Goal: Task Accomplishment & Management: Manage account settings

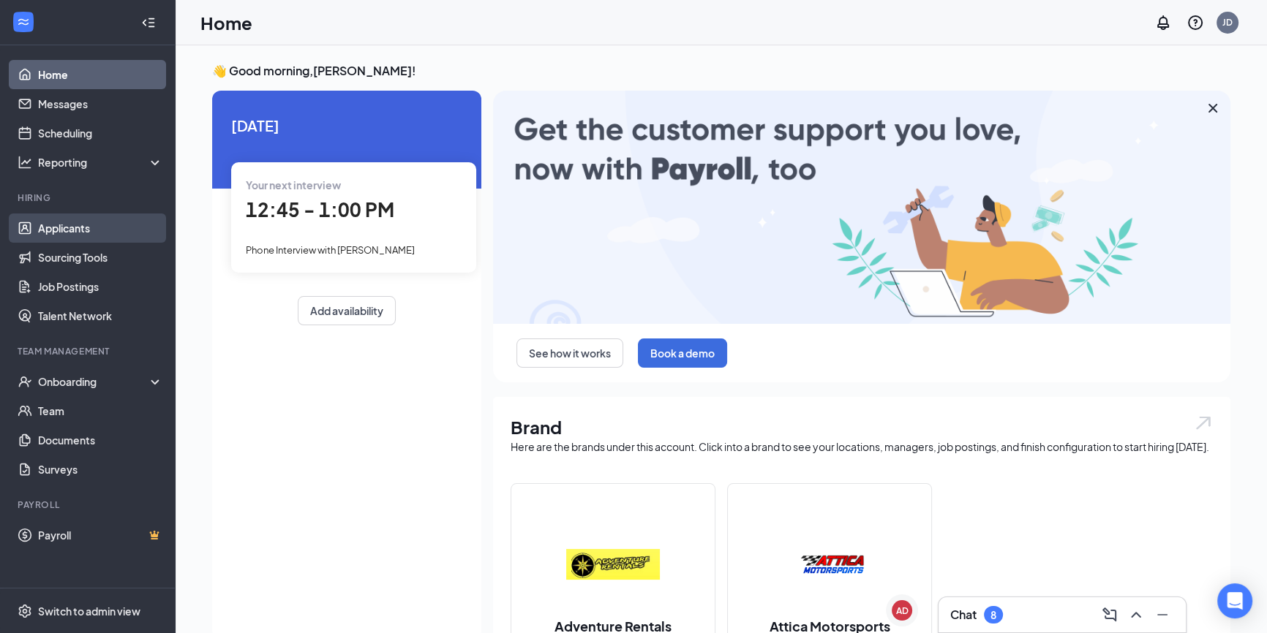
click at [61, 230] on link "Applicants" at bounding box center [100, 228] width 125 height 29
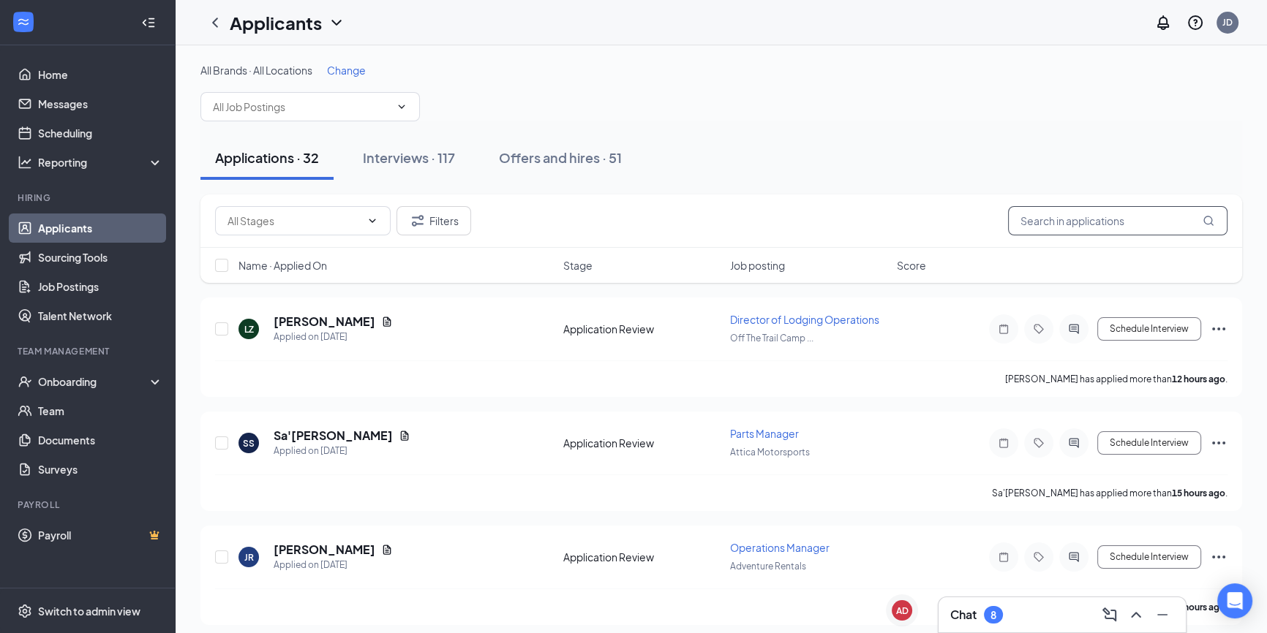
click at [1049, 219] on input "text" at bounding box center [1117, 220] width 219 height 29
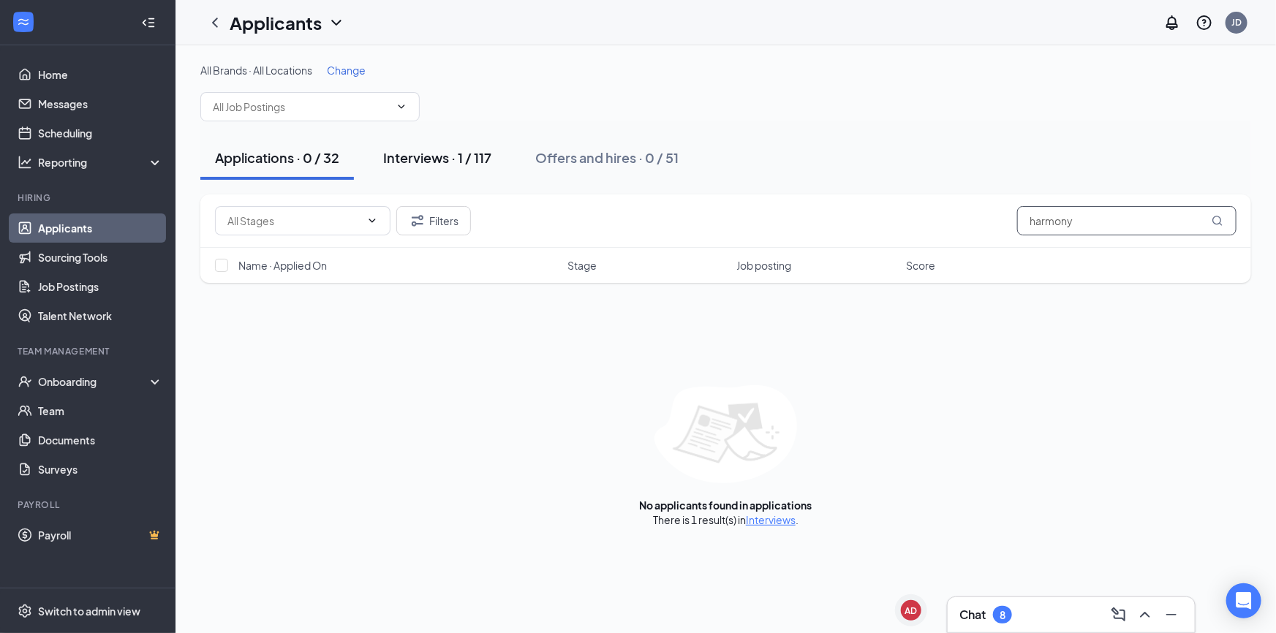
type input "harmony"
click at [460, 159] on div "Interviews · 1 / 117" at bounding box center [437, 157] width 108 height 18
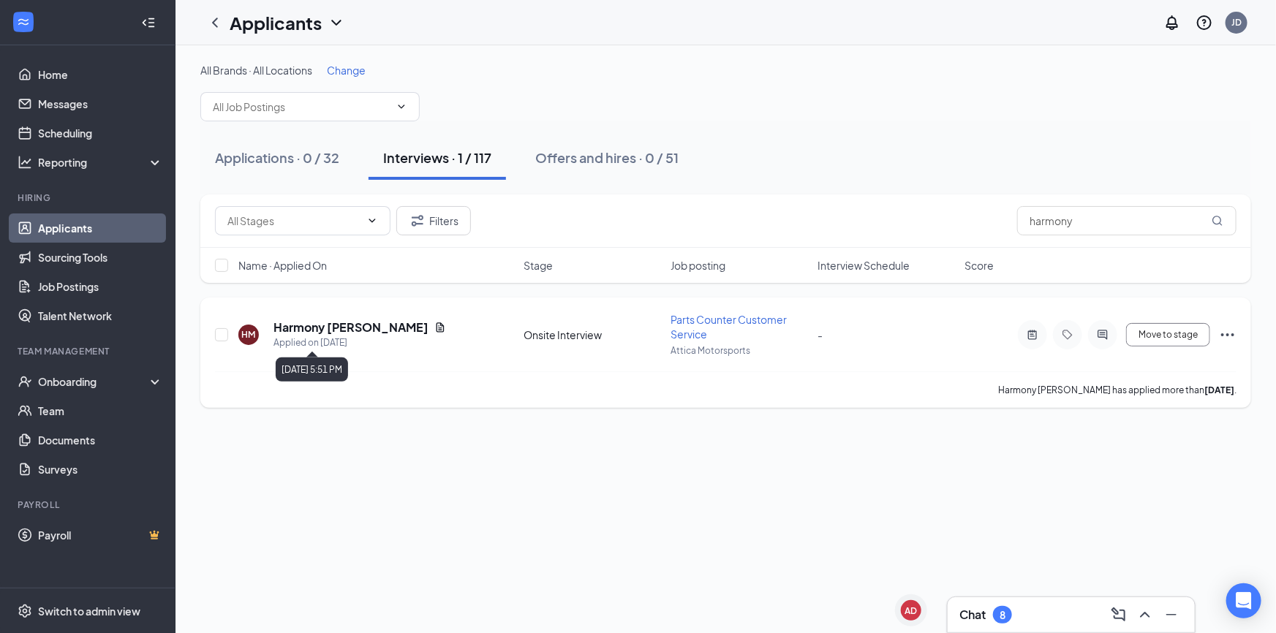
click at [352, 336] on div "Applied on [DATE]" at bounding box center [359, 343] width 173 height 15
click at [347, 332] on h5 "Harmony [PERSON_NAME]" at bounding box center [350, 328] width 155 height 16
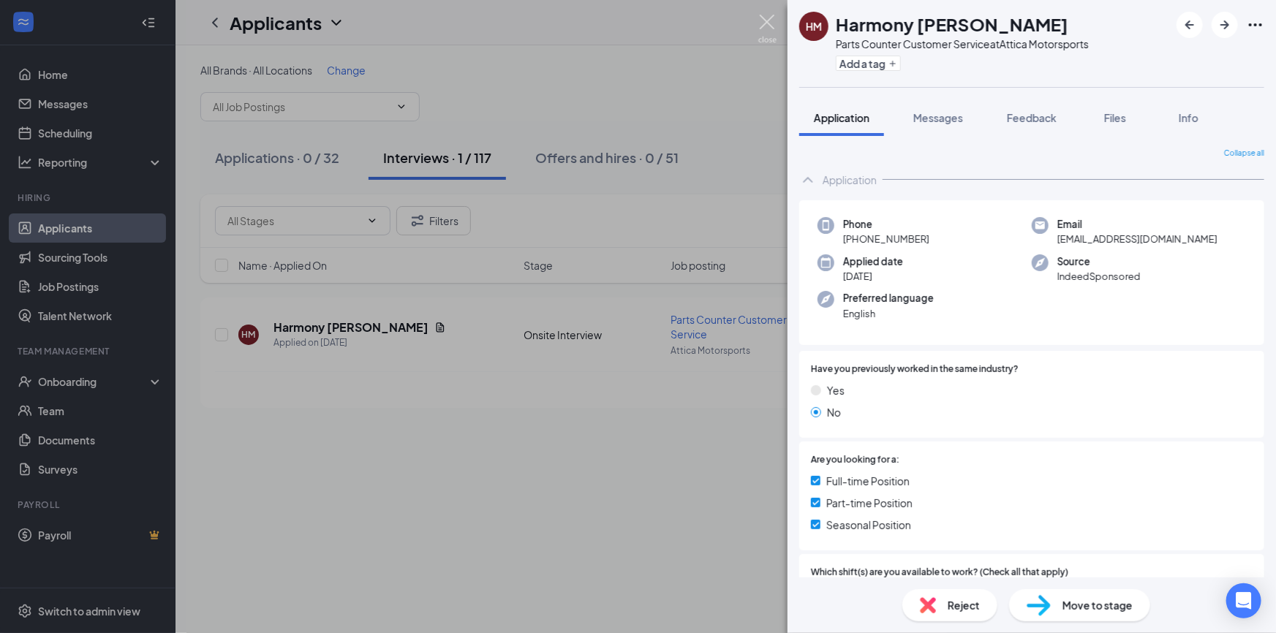
click at [770, 16] on img at bounding box center [767, 29] width 18 height 29
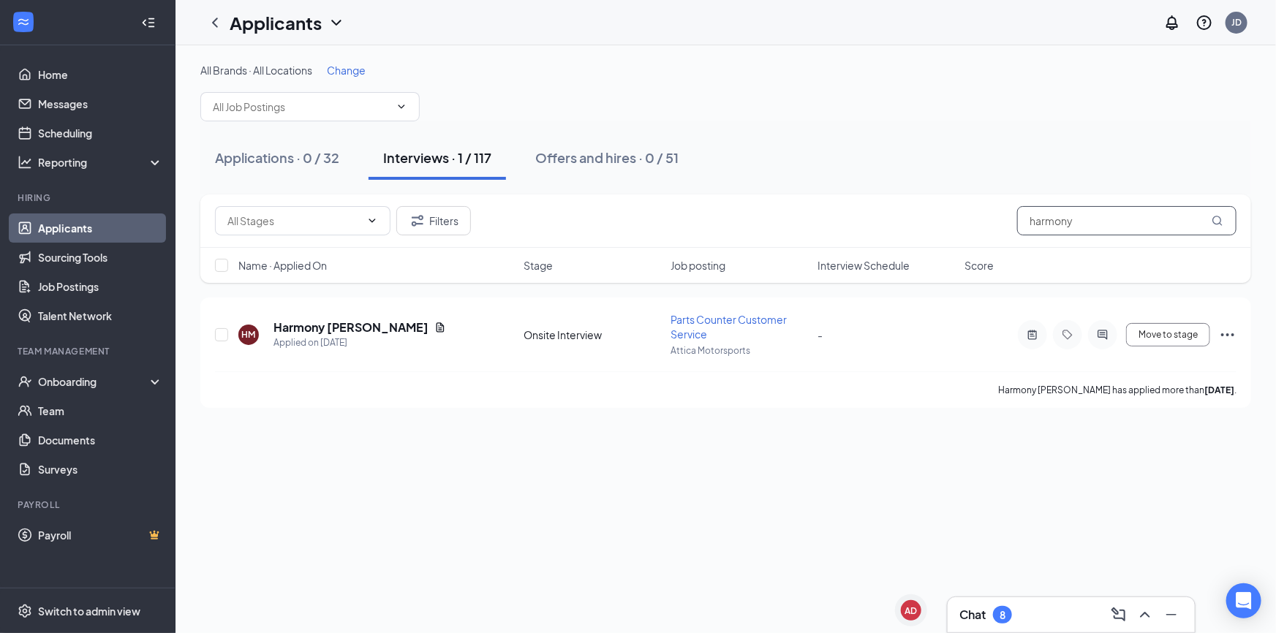
click at [1118, 210] on input "harmony" at bounding box center [1126, 220] width 219 height 29
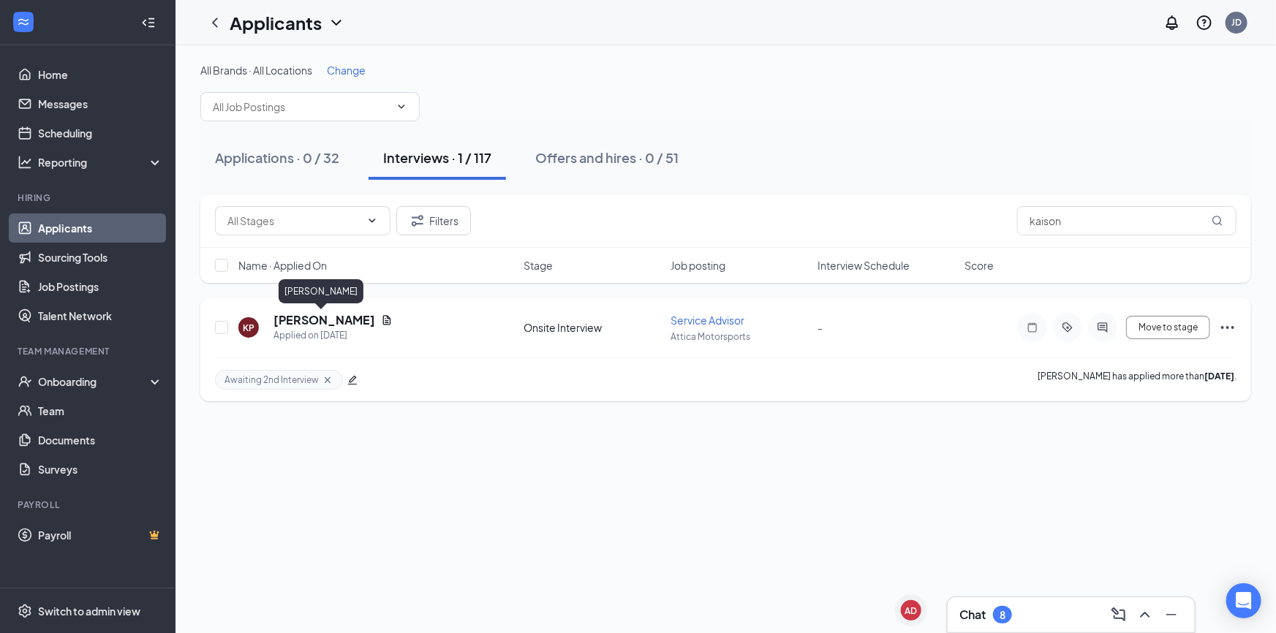
click at [338, 320] on h5 "[PERSON_NAME]" at bounding box center [324, 320] width 102 height 16
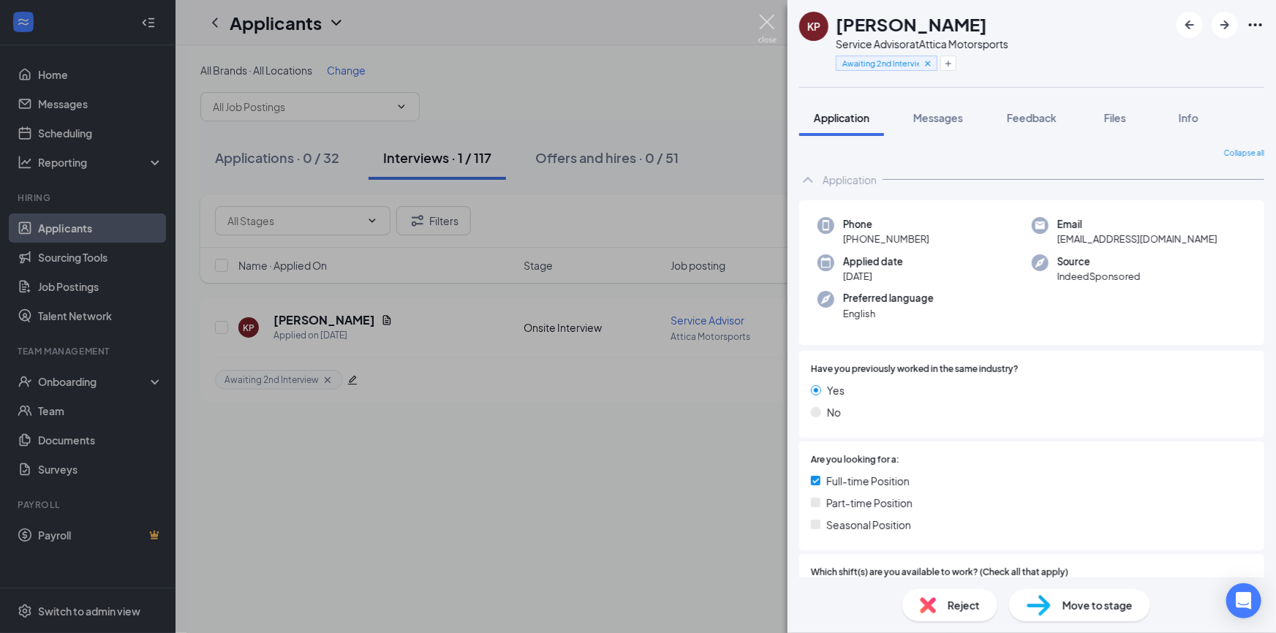
click at [766, 40] on img at bounding box center [767, 29] width 18 height 29
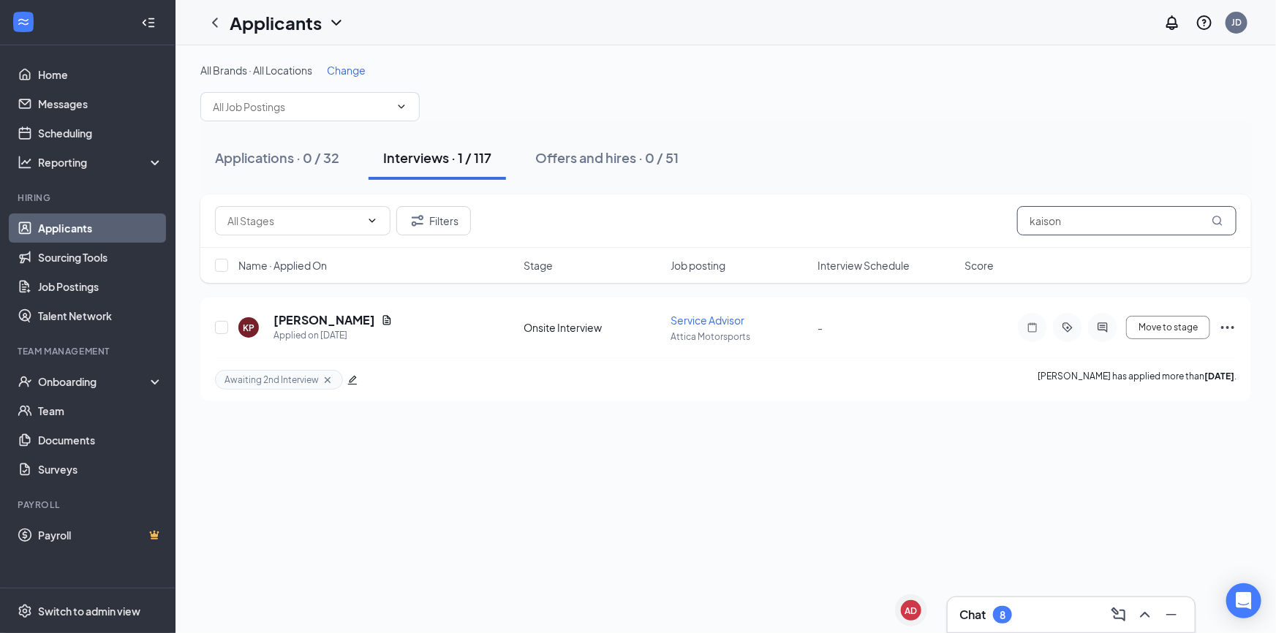
click at [1174, 224] on input "kaison" at bounding box center [1126, 220] width 219 height 29
click at [1063, 211] on input "[PERSON_NAME]" at bounding box center [1126, 220] width 219 height 29
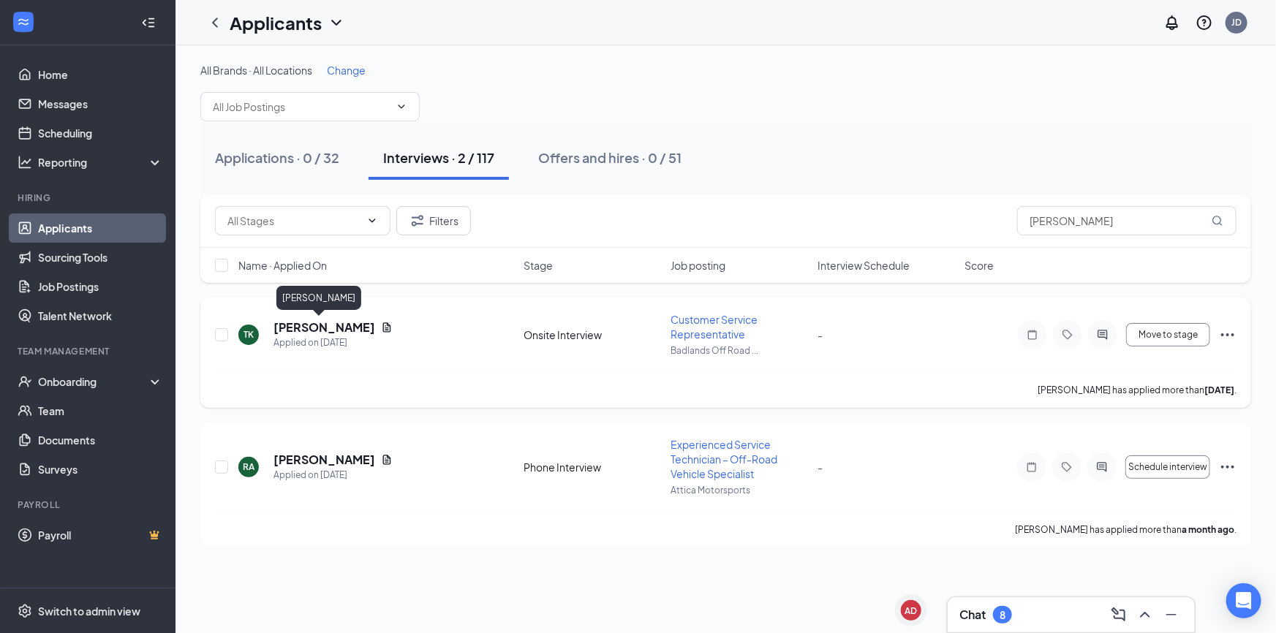
click at [317, 328] on h5 "[PERSON_NAME]" at bounding box center [324, 328] width 102 height 16
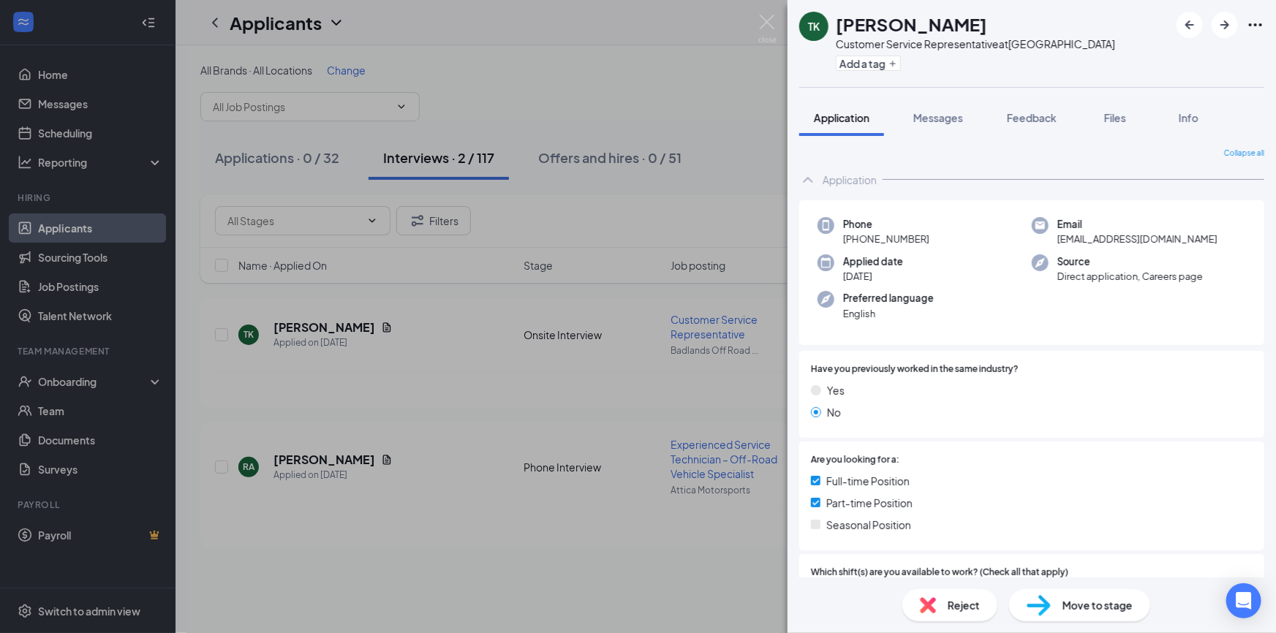
click at [775, 30] on img at bounding box center [767, 29] width 18 height 29
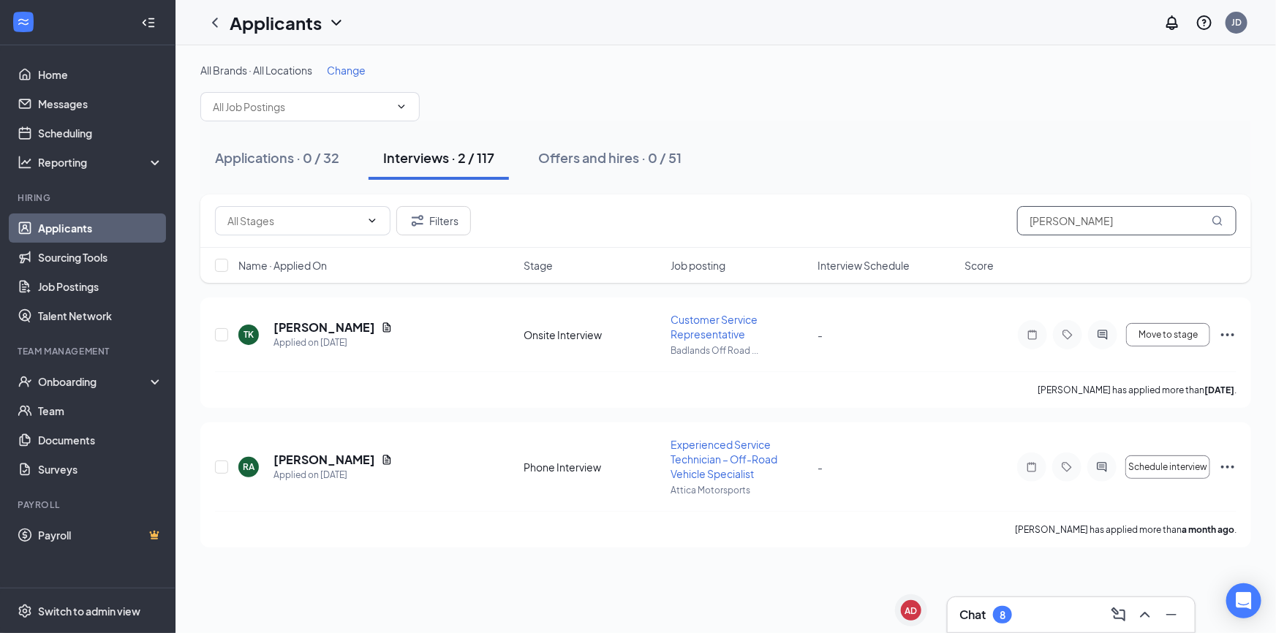
click at [1052, 211] on input "[PERSON_NAME]" at bounding box center [1126, 220] width 219 height 29
click at [1052, 210] on input "[PERSON_NAME]" at bounding box center [1126, 220] width 219 height 29
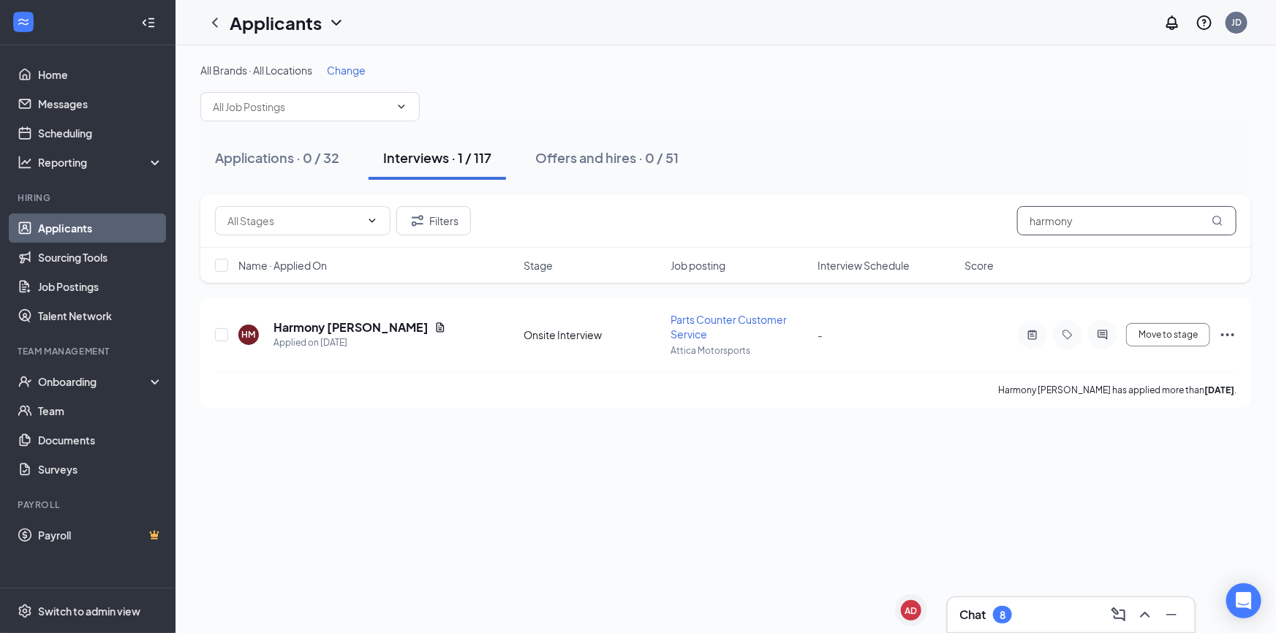
click at [1079, 220] on input "harmony" at bounding box center [1126, 220] width 219 height 29
click at [1080, 222] on input "harmony" at bounding box center [1126, 220] width 219 height 29
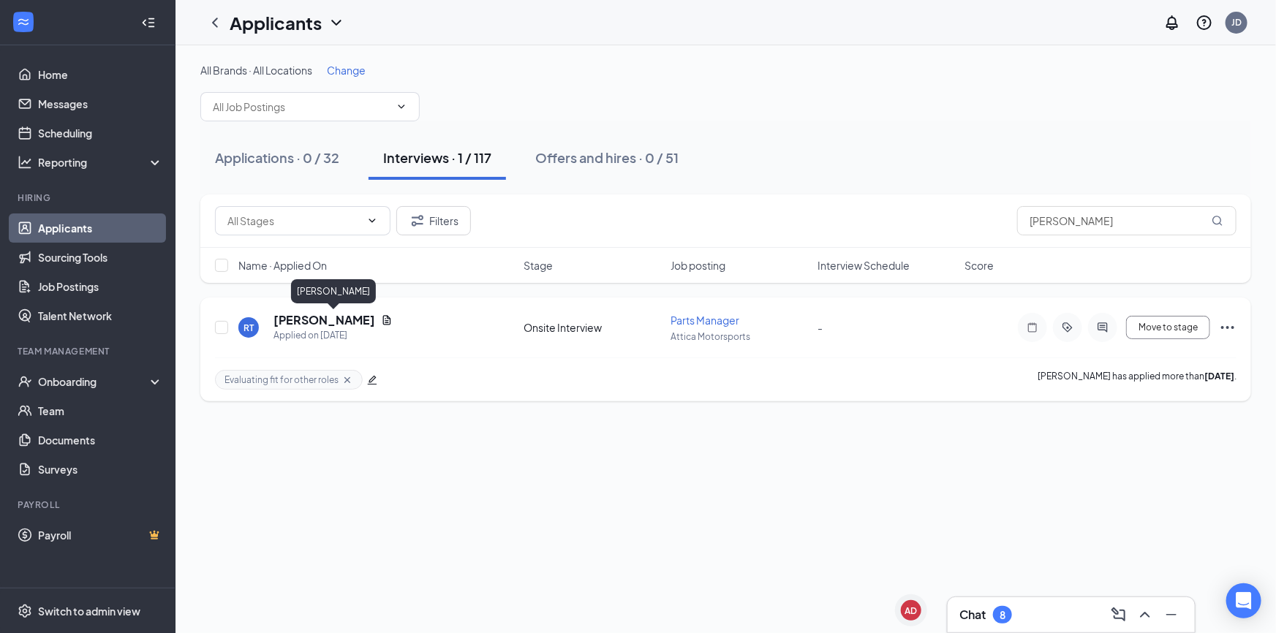
click at [375, 321] on h5 "[PERSON_NAME]" at bounding box center [324, 320] width 102 height 16
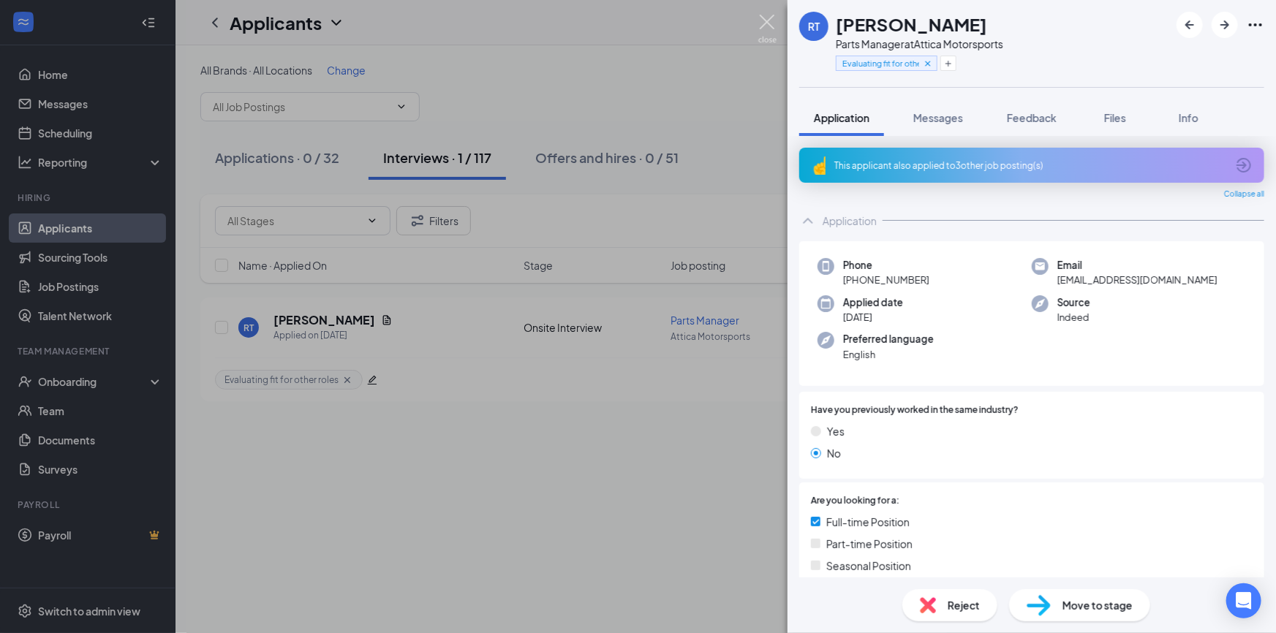
click at [773, 27] on img at bounding box center [767, 29] width 18 height 29
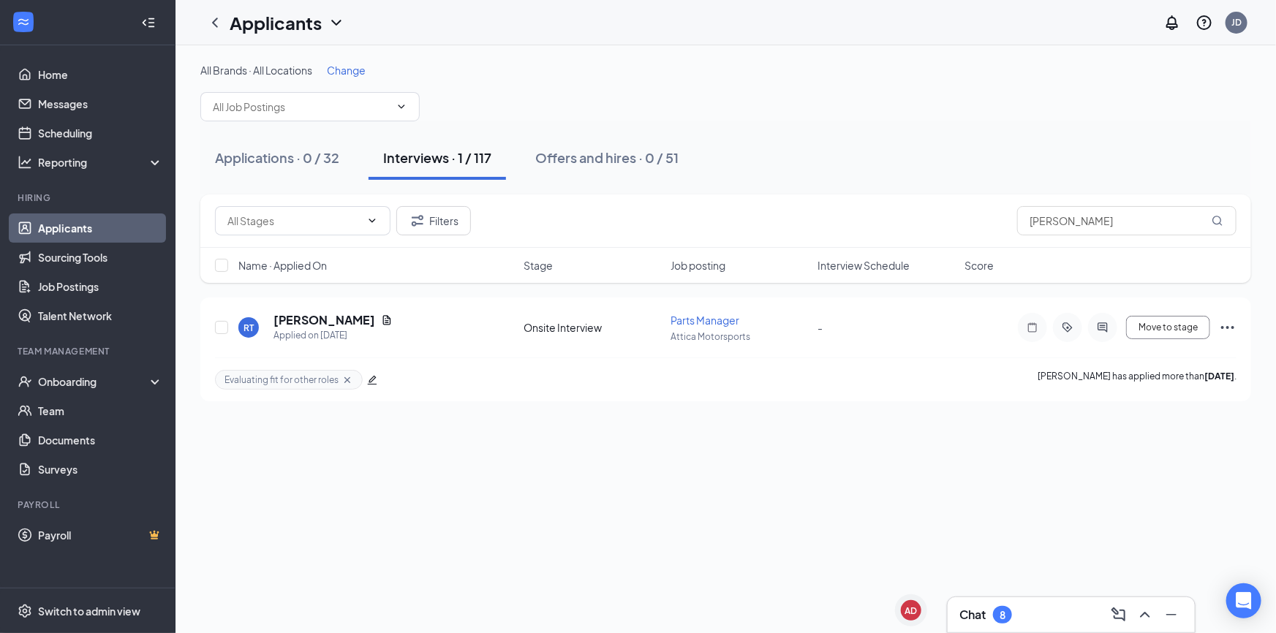
click at [1052, 235] on div "Filters [PERSON_NAME]" at bounding box center [725, 221] width 1051 height 53
click at [1054, 224] on input "[PERSON_NAME]" at bounding box center [1126, 220] width 219 height 29
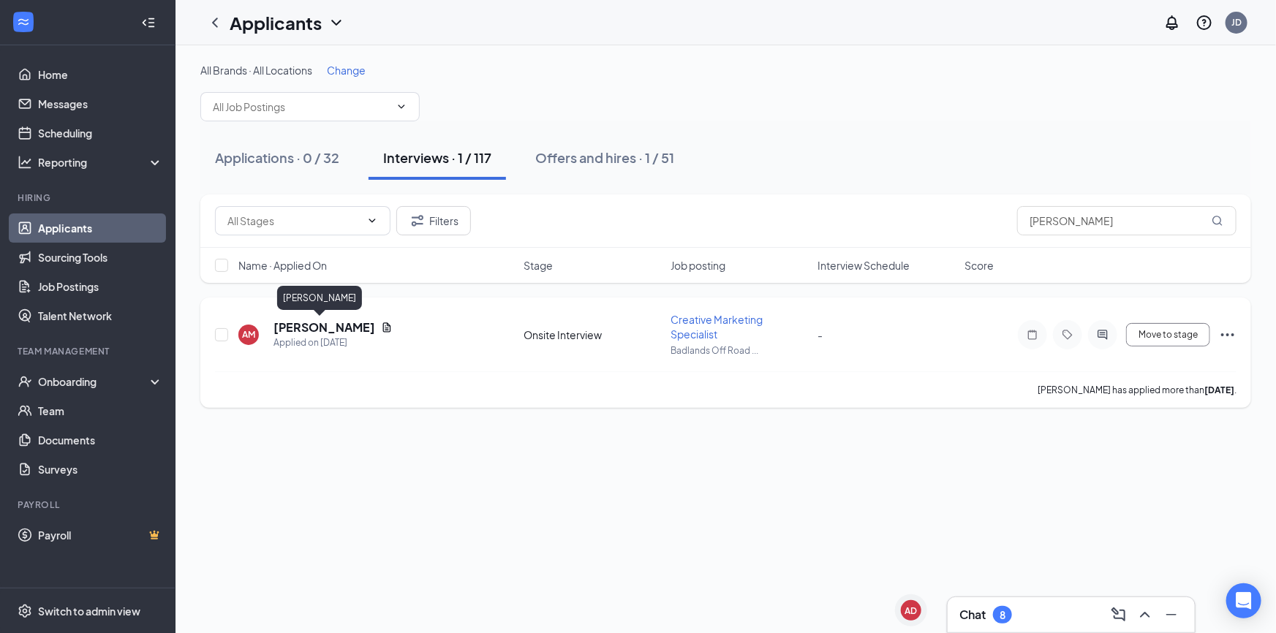
click at [315, 320] on h5 "[PERSON_NAME]" at bounding box center [324, 328] width 102 height 16
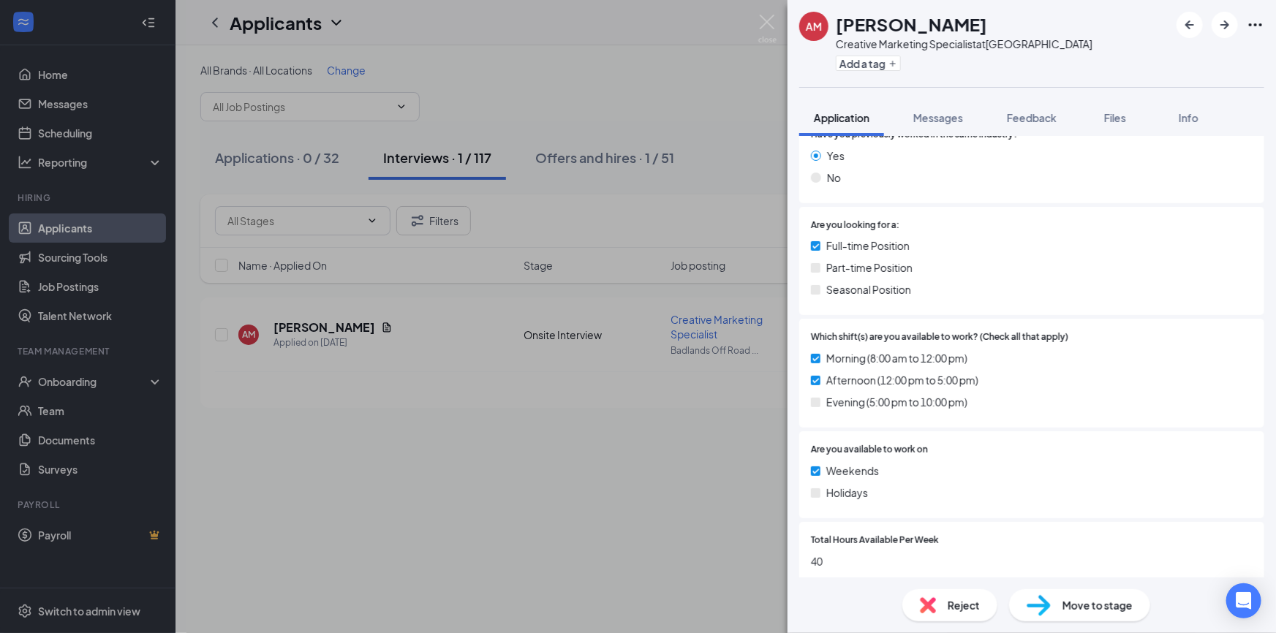
scroll to position [409, 0]
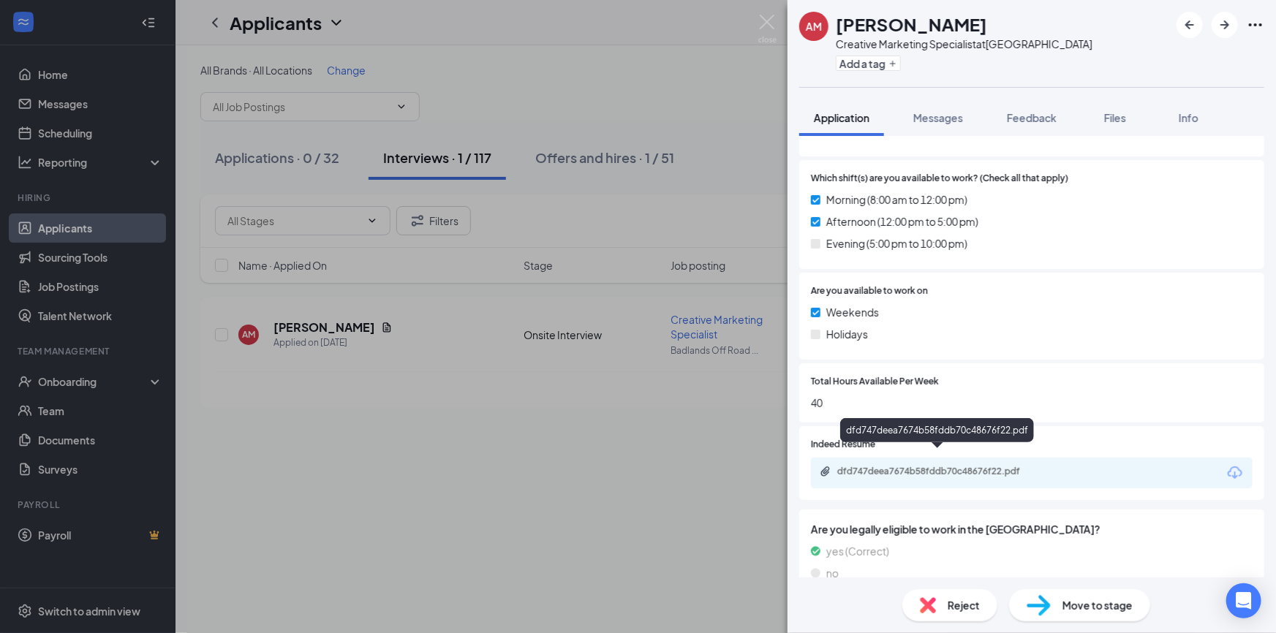
click at [960, 466] on div "dfd747deea7674b58fddb70c48676f22.pdf" at bounding box center [938, 473] width 237 height 14
click at [946, 126] on button "Messages" at bounding box center [938, 117] width 79 height 37
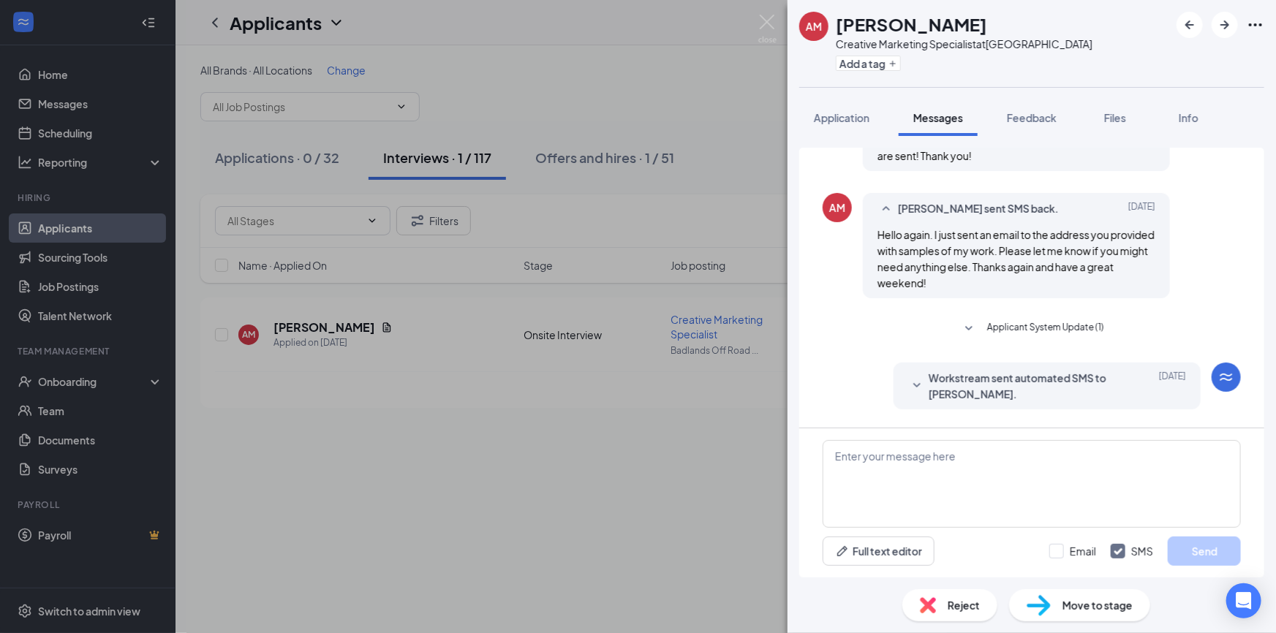
scroll to position [607, 0]
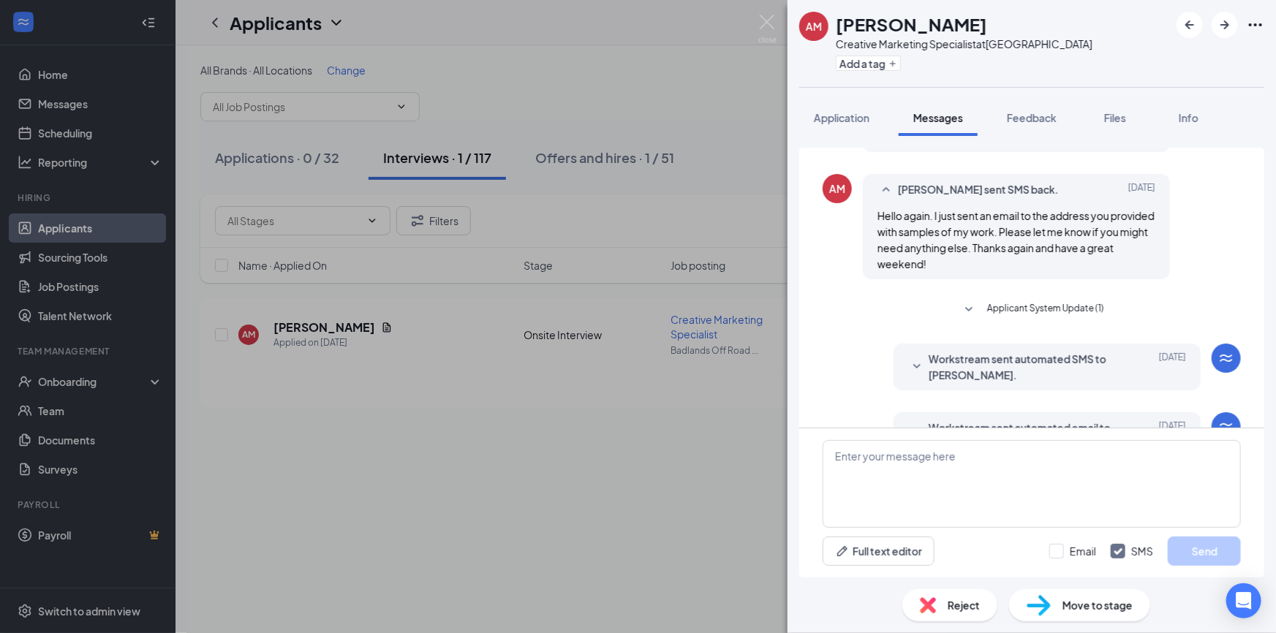
click at [914, 427] on icon "SmallChevronDown" at bounding box center [917, 436] width 18 height 18
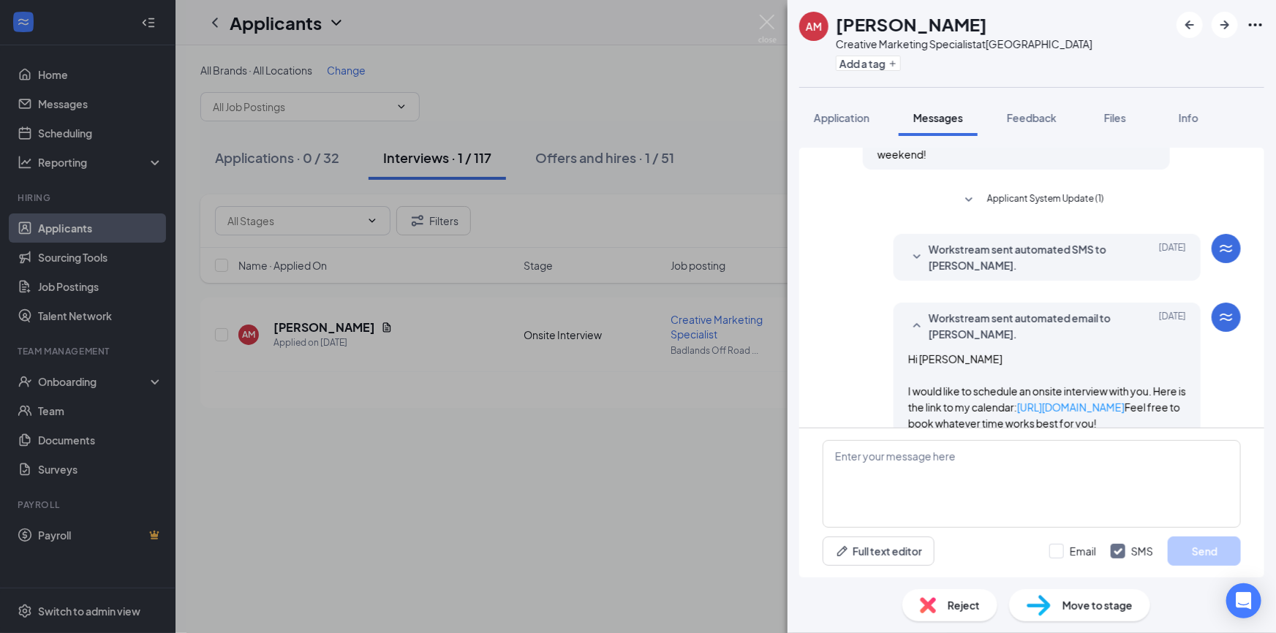
scroll to position [744, 0]
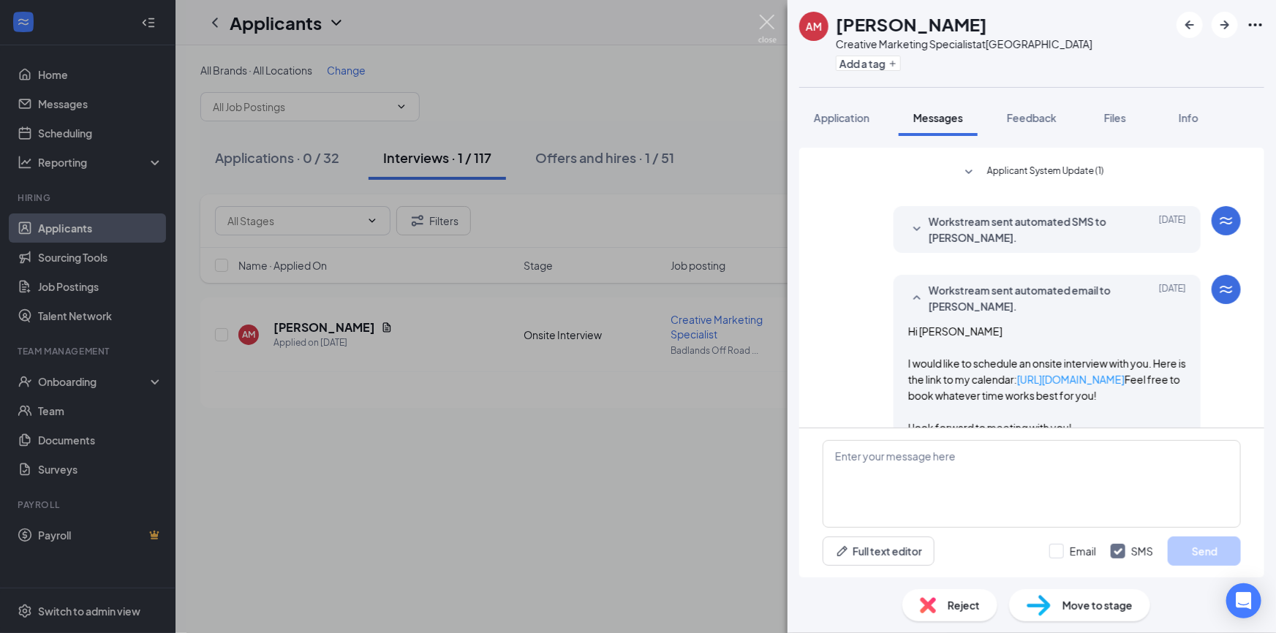
click at [768, 21] on img at bounding box center [767, 29] width 18 height 29
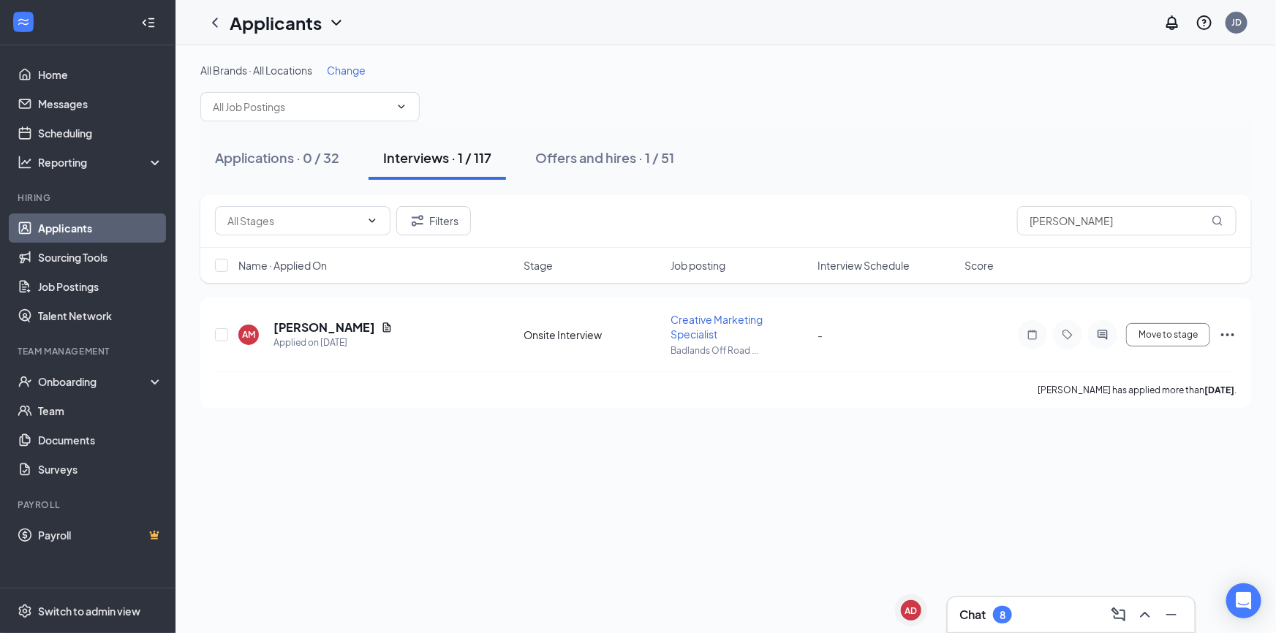
click at [1042, 200] on div "Filters [PERSON_NAME]" at bounding box center [725, 221] width 1051 height 53
click at [1057, 221] on input "[PERSON_NAME]" at bounding box center [1126, 220] width 219 height 29
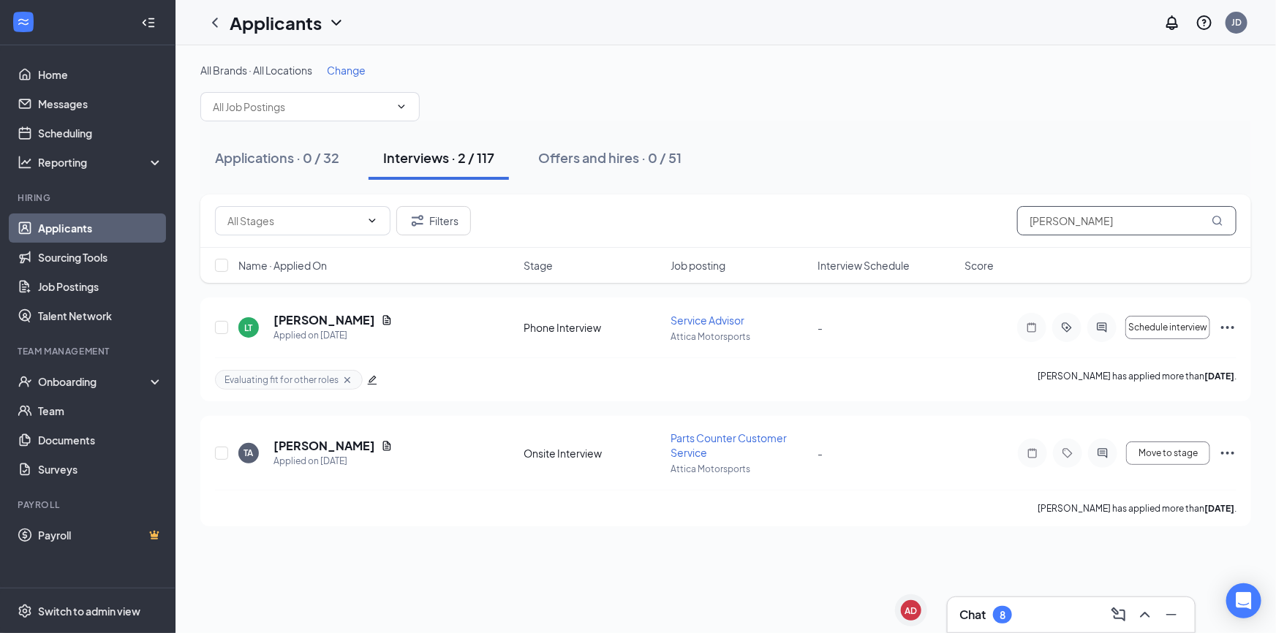
click at [1053, 227] on input "[PERSON_NAME]" at bounding box center [1126, 220] width 219 height 29
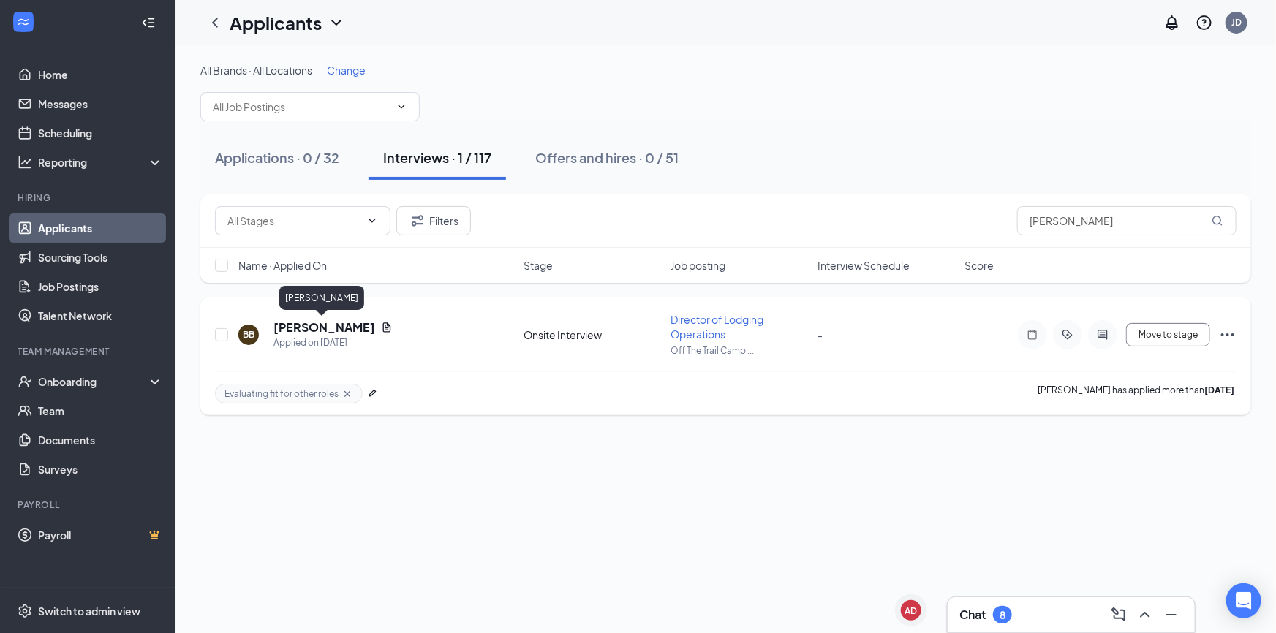
click at [295, 324] on h5 "[PERSON_NAME]" at bounding box center [324, 328] width 102 height 16
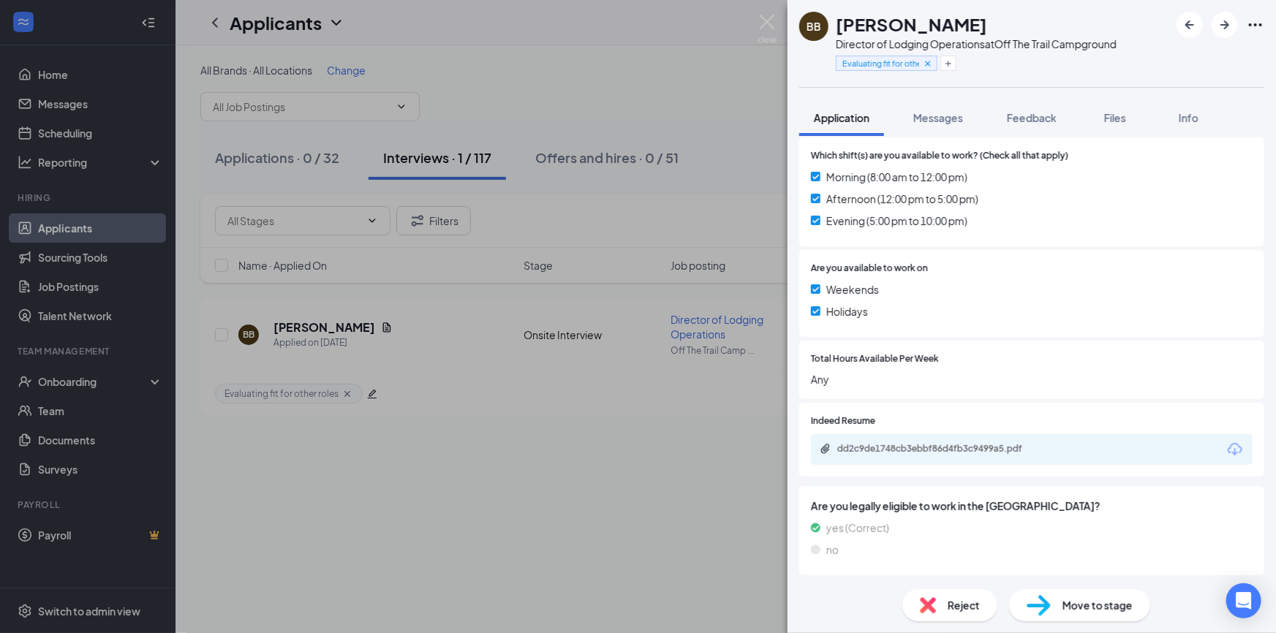
scroll to position [418, 0]
click at [1038, 446] on div "dd2c9de1748cb3ebbf86d4fb3c9499a5.pdf" at bounding box center [939, 448] width 205 height 12
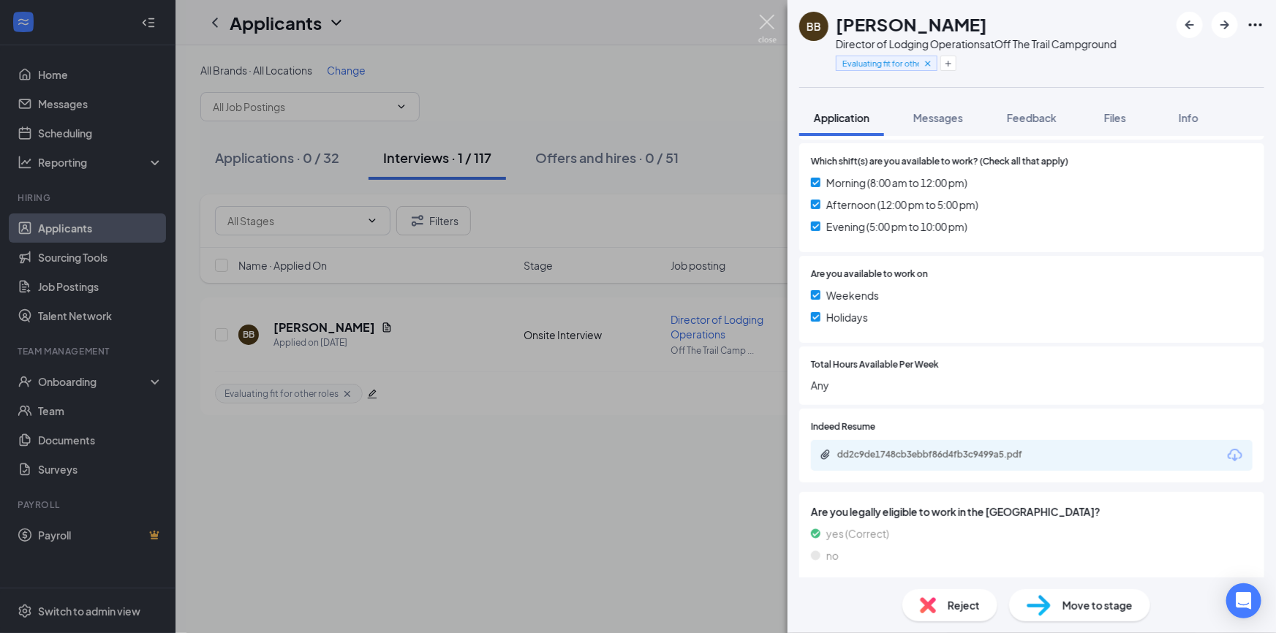
click at [768, 31] on img at bounding box center [767, 29] width 18 height 29
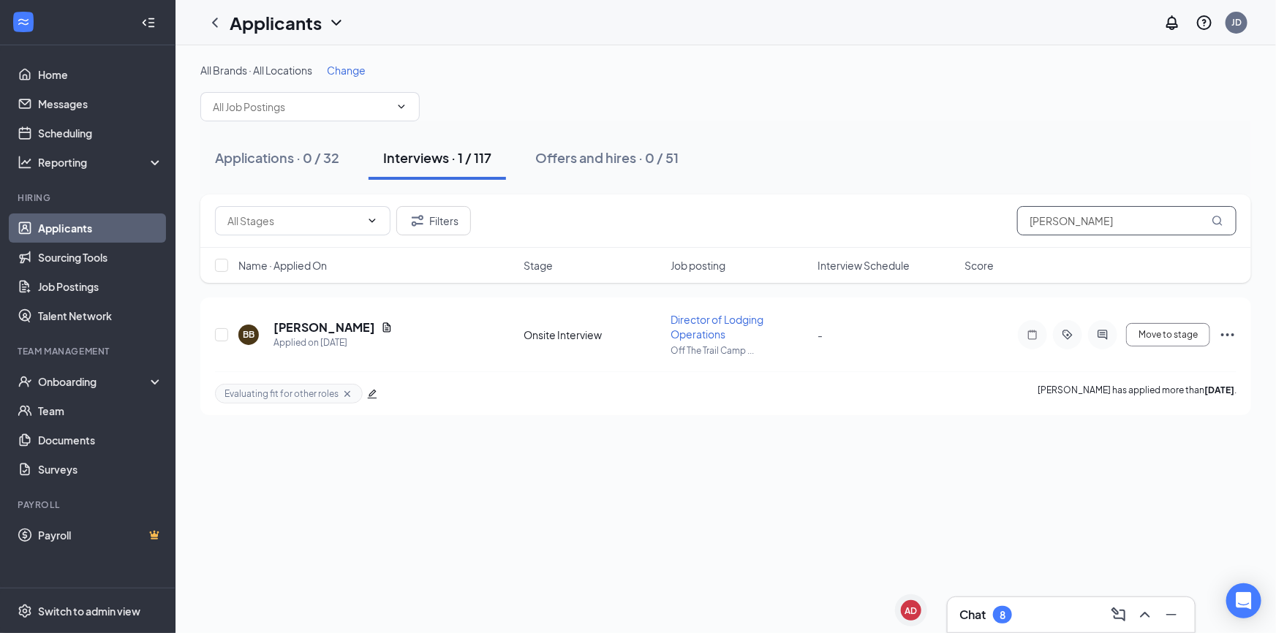
click at [1052, 230] on input "[PERSON_NAME]" at bounding box center [1126, 220] width 219 height 29
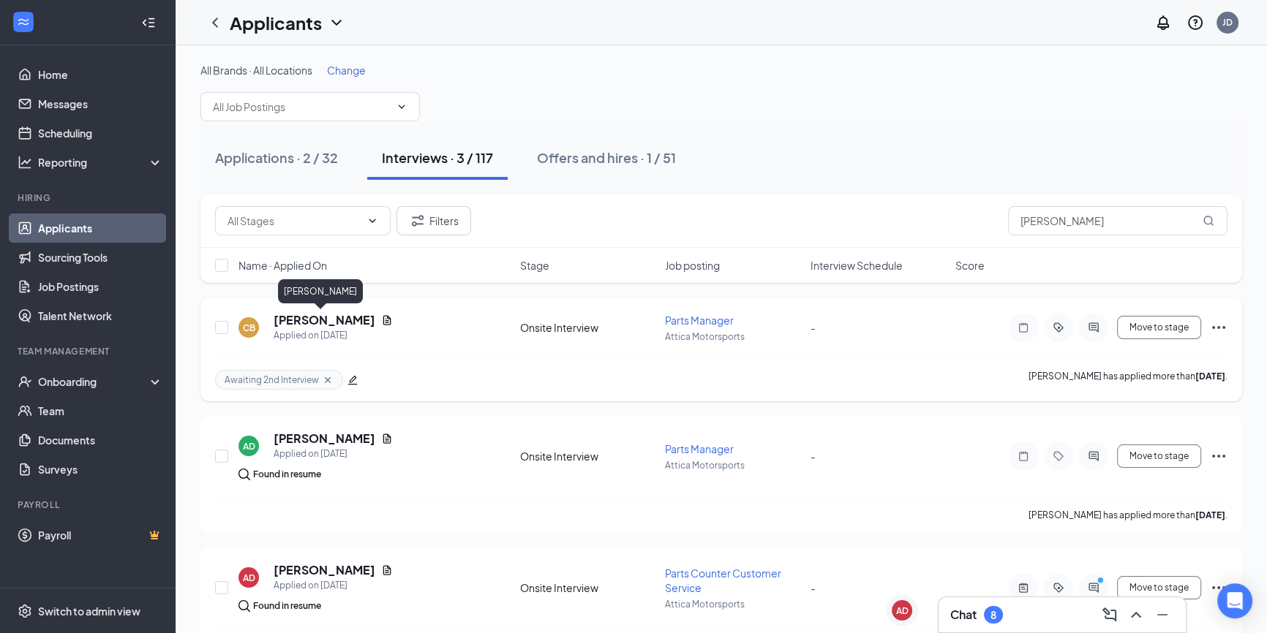
click at [289, 321] on h5 "[PERSON_NAME]" at bounding box center [324, 320] width 102 height 16
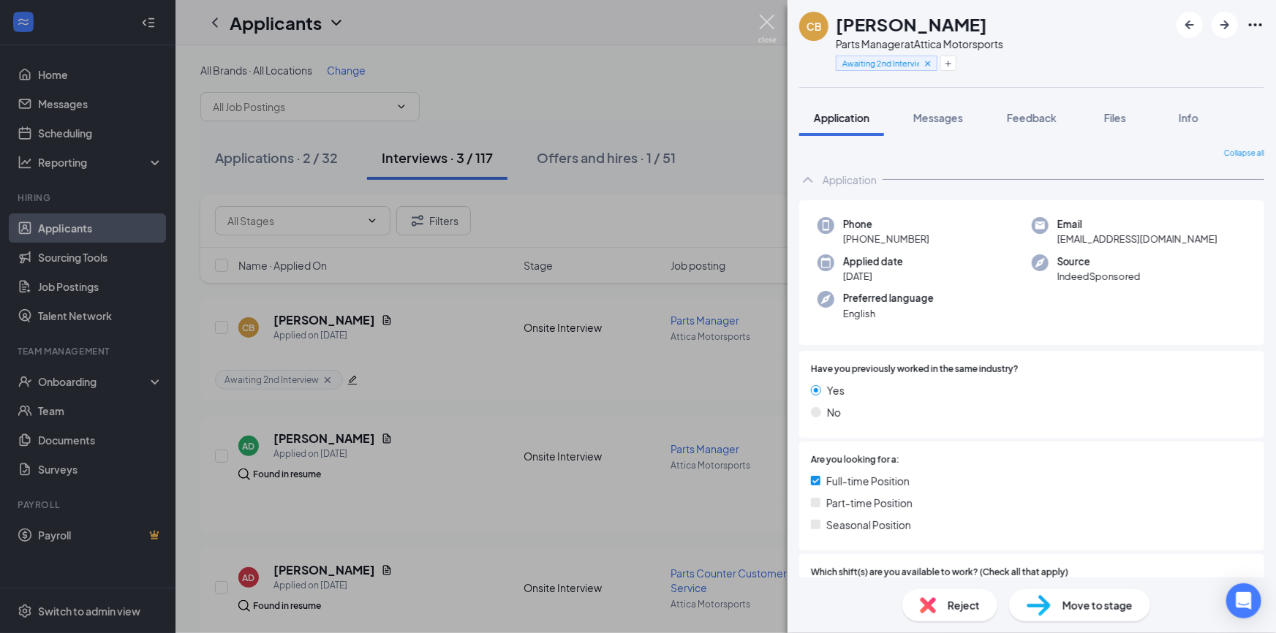
click at [767, 36] on img at bounding box center [767, 29] width 18 height 29
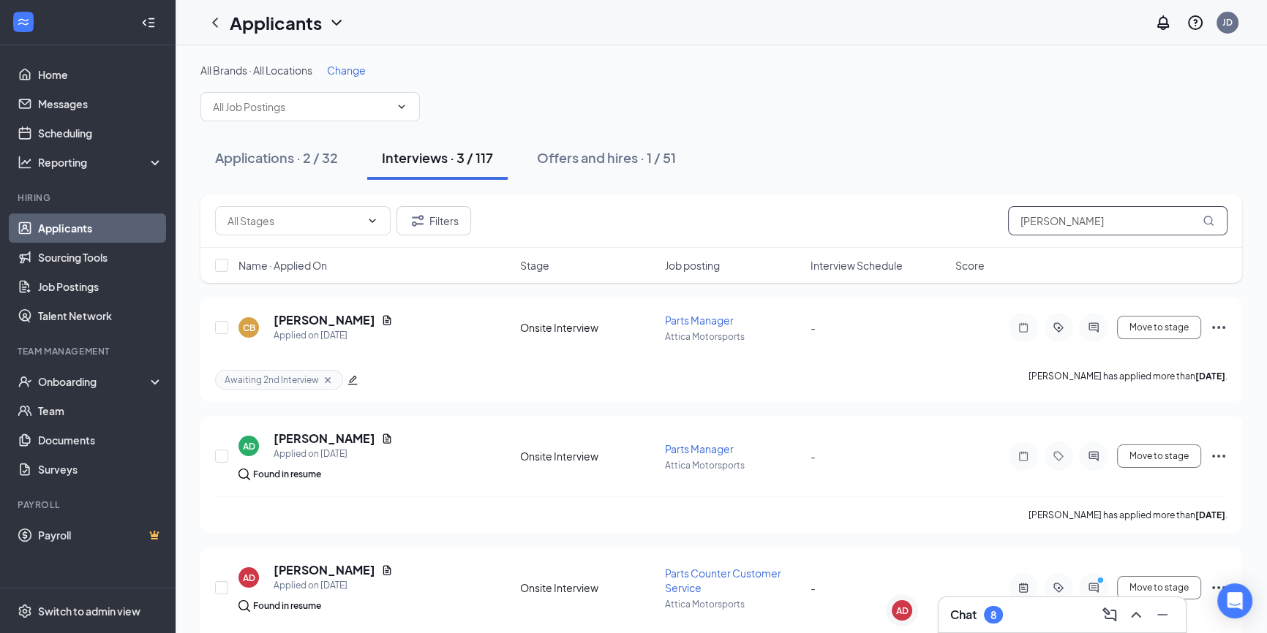
click at [1082, 228] on input "[PERSON_NAME]" at bounding box center [1117, 220] width 219 height 29
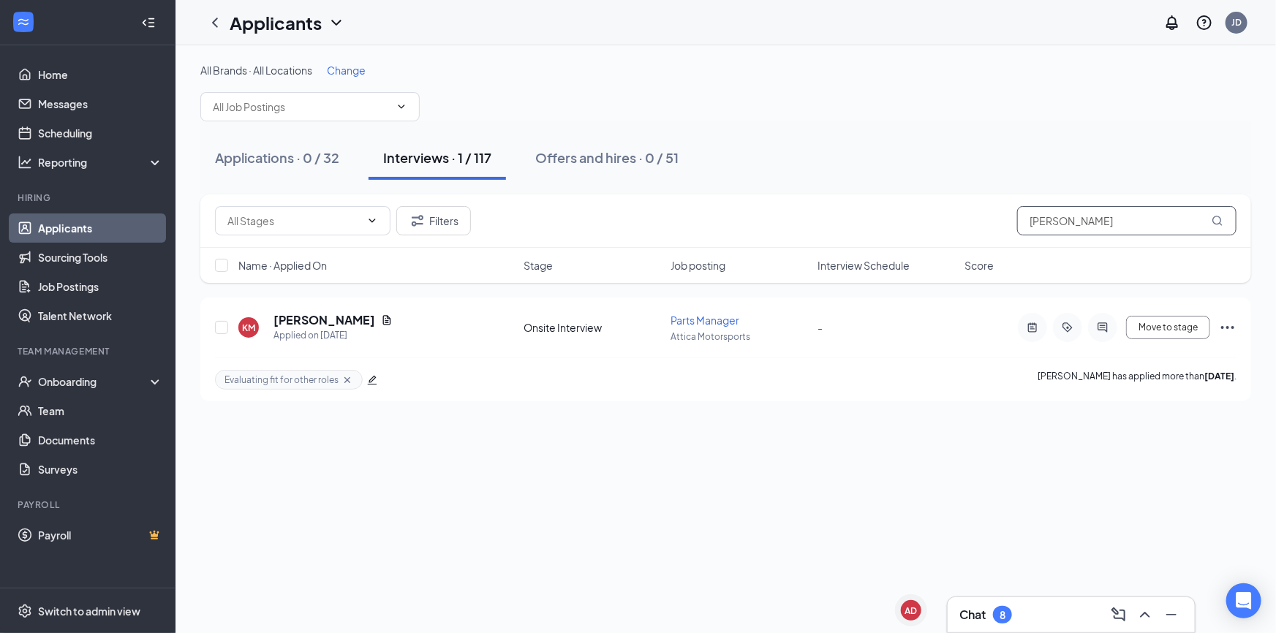
click at [1070, 229] on input "[PERSON_NAME]" at bounding box center [1126, 220] width 219 height 29
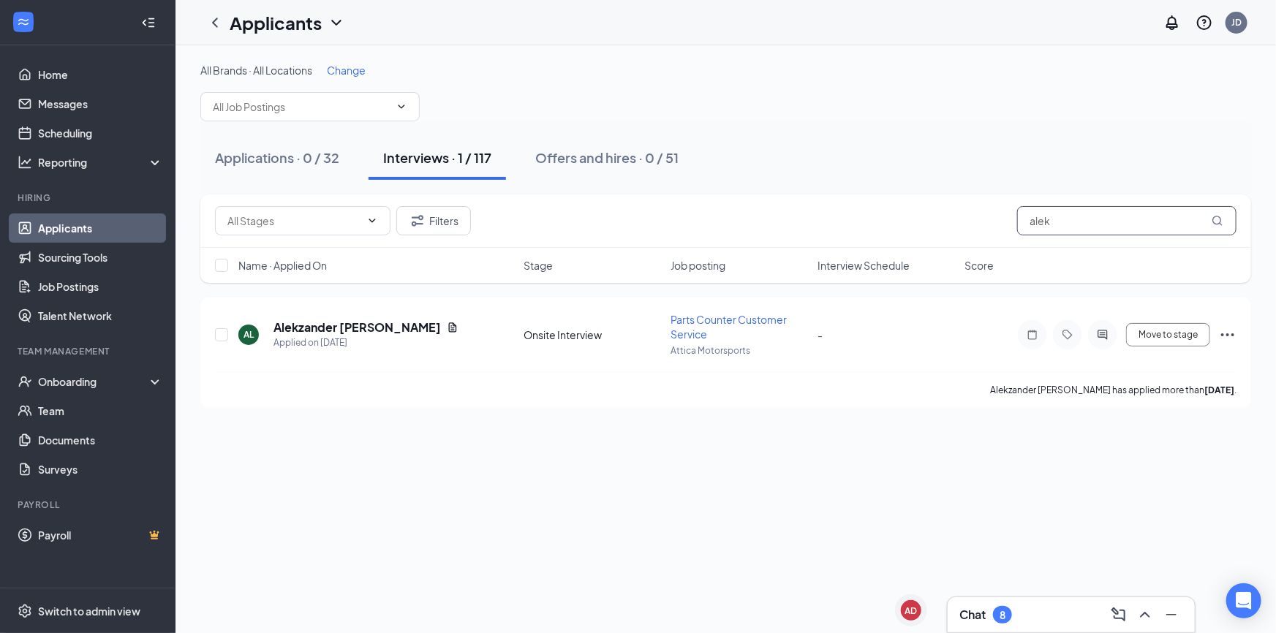
click at [1038, 219] on input "alek" at bounding box center [1126, 220] width 219 height 29
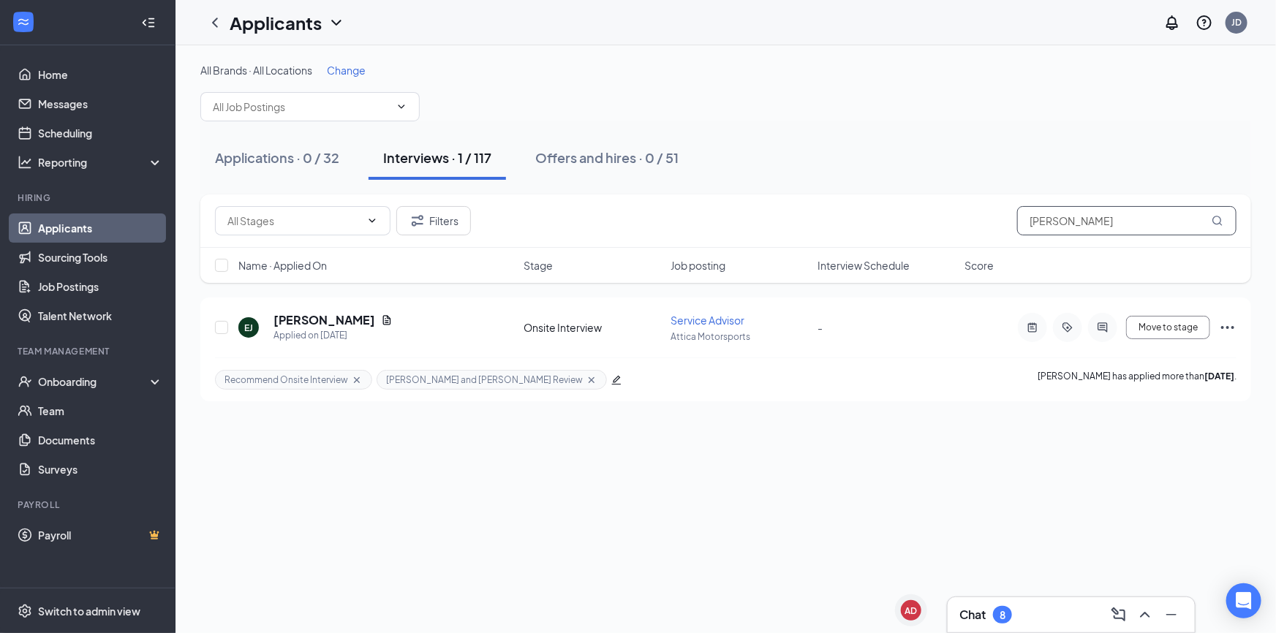
click at [1041, 215] on input "[PERSON_NAME]" at bounding box center [1126, 220] width 219 height 29
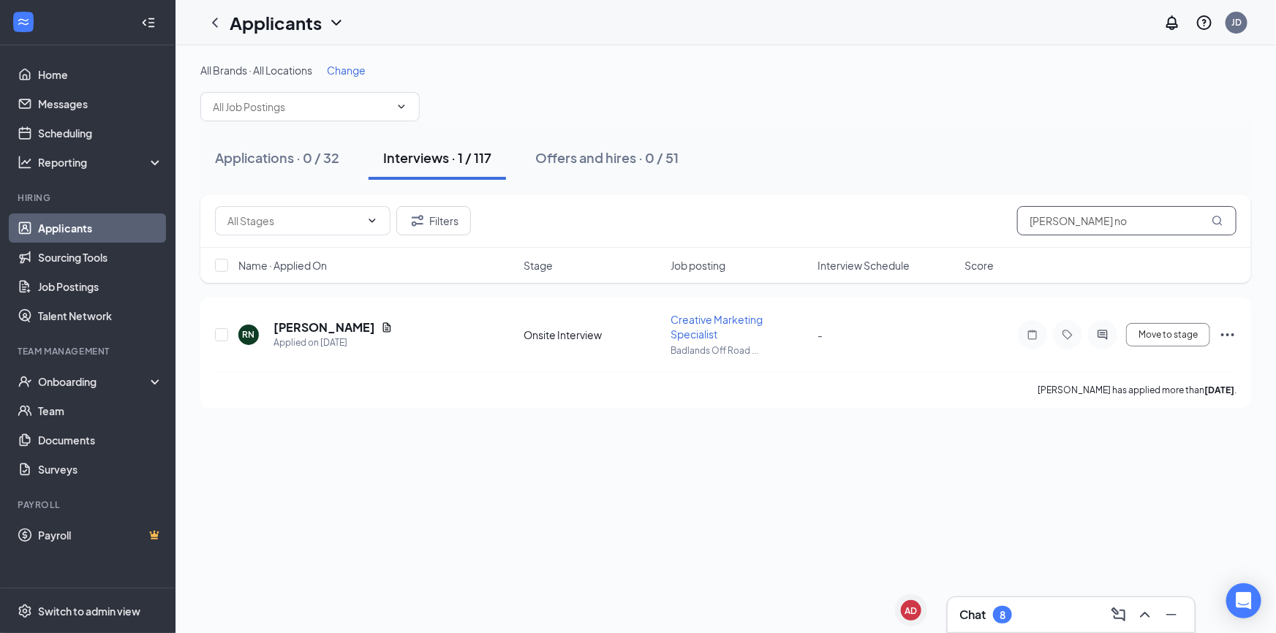
click at [1126, 230] on input "[PERSON_NAME] no" at bounding box center [1126, 220] width 219 height 29
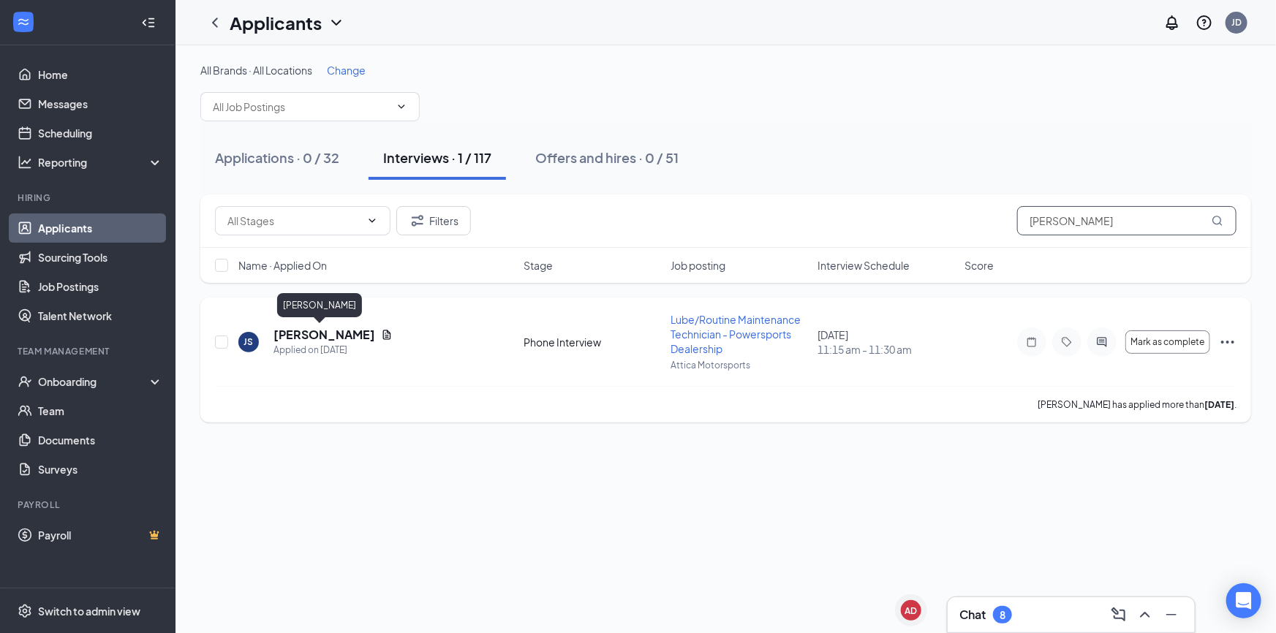
type input "[PERSON_NAME]"
click at [303, 339] on h5 "[PERSON_NAME]" at bounding box center [324, 335] width 102 height 16
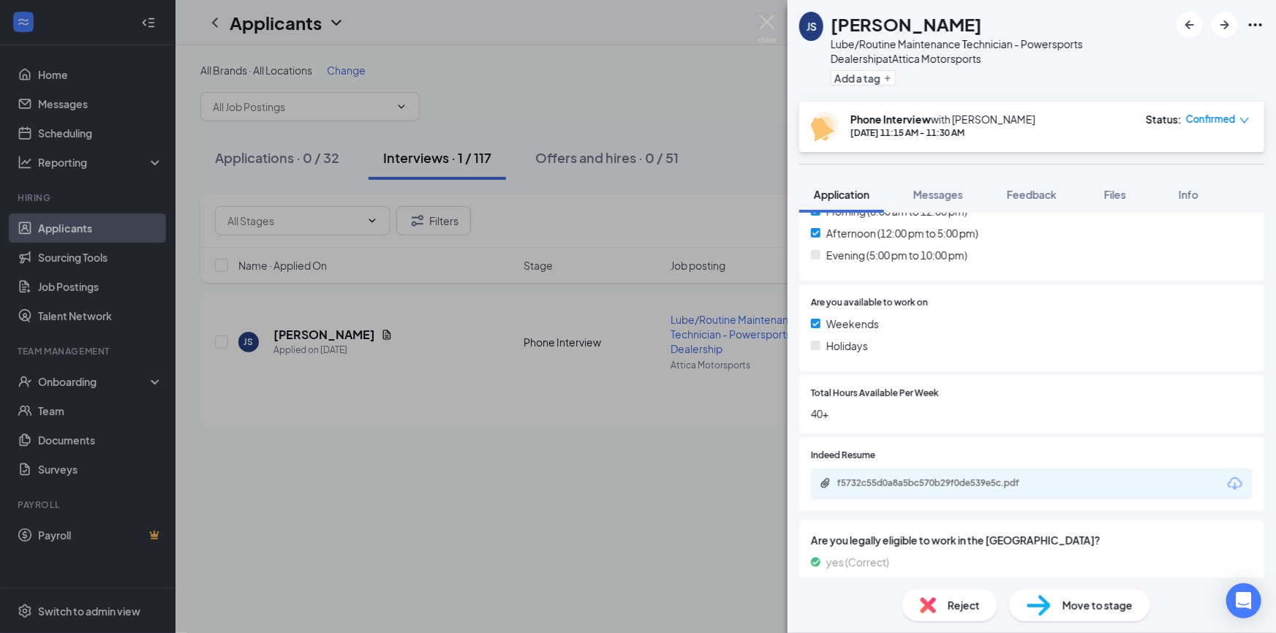
scroll to position [535, 0]
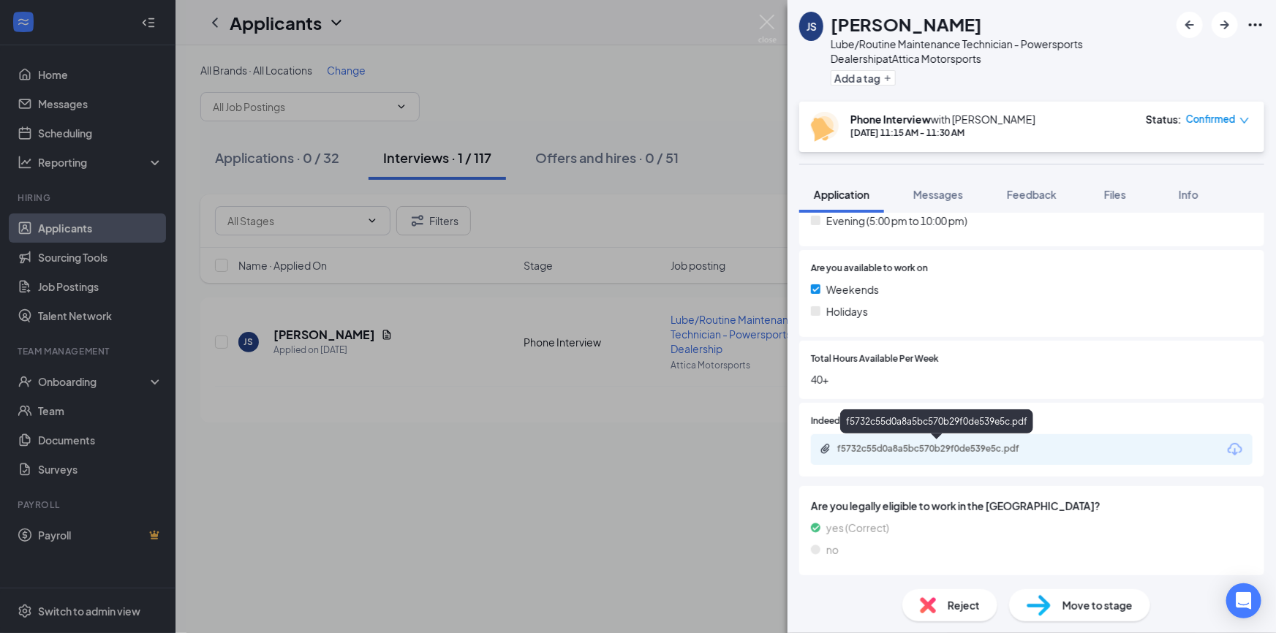
click at [884, 445] on div "f5732c55d0a8a5bc570b29f0de539e5c.pdf" at bounding box center [939, 449] width 205 height 12
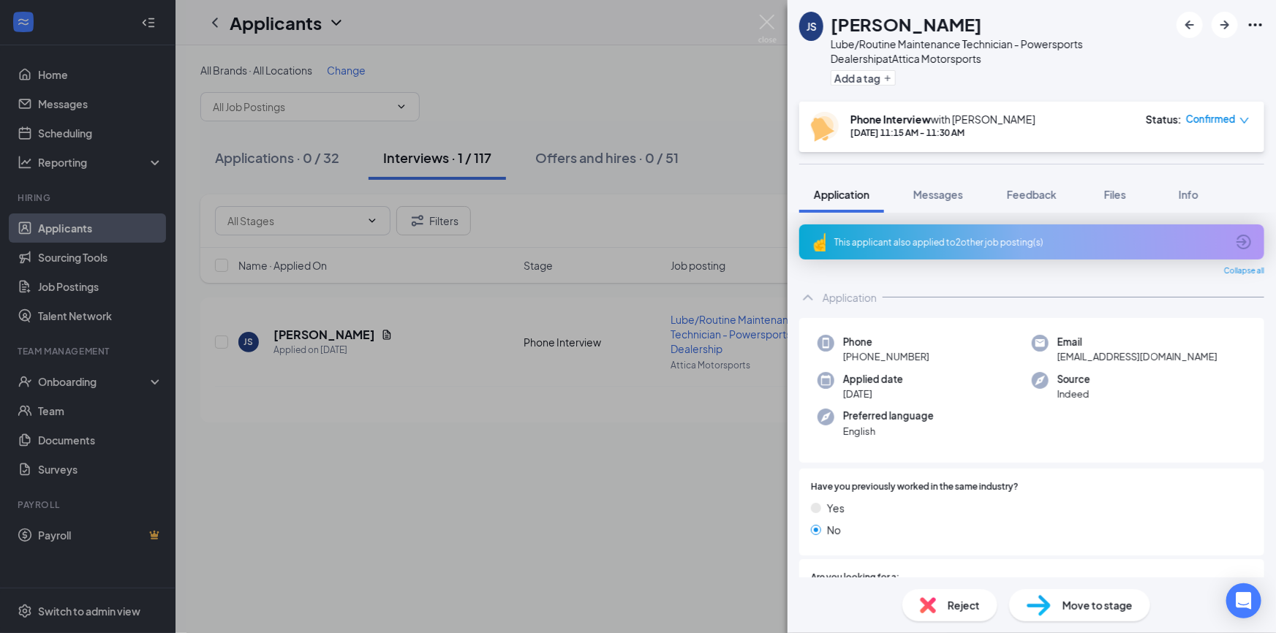
scroll to position [529, 0]
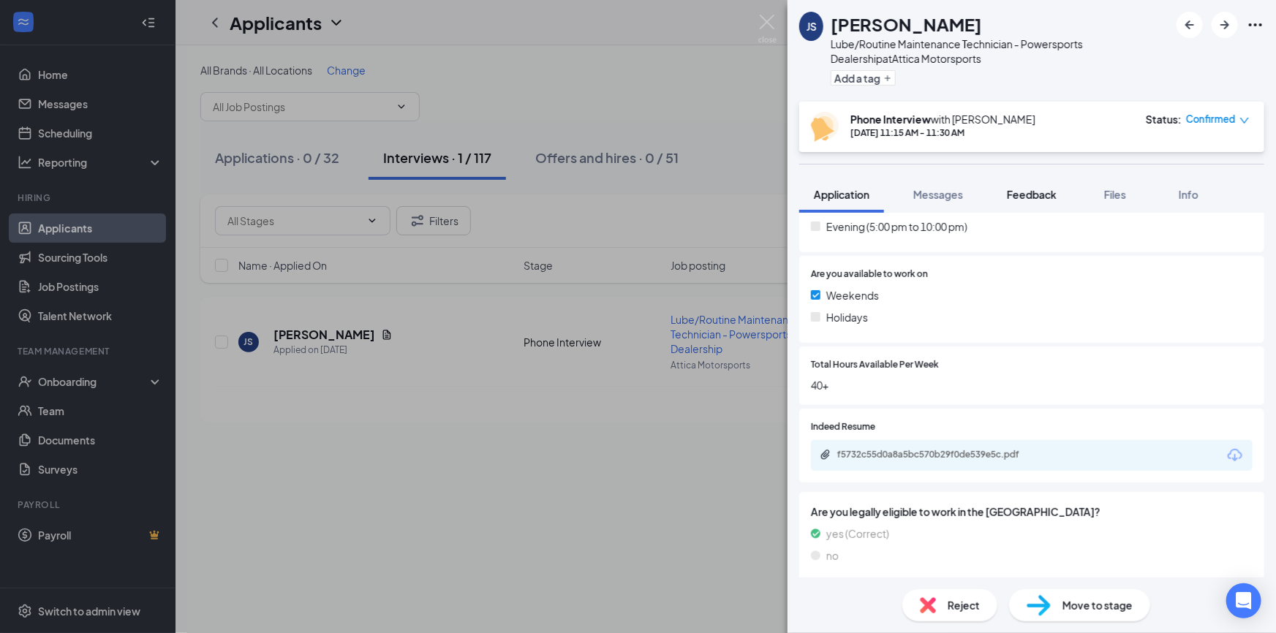
click at [1024, 189] on span "Feedback" at bounding box center [1032, 194] width 50 height 13
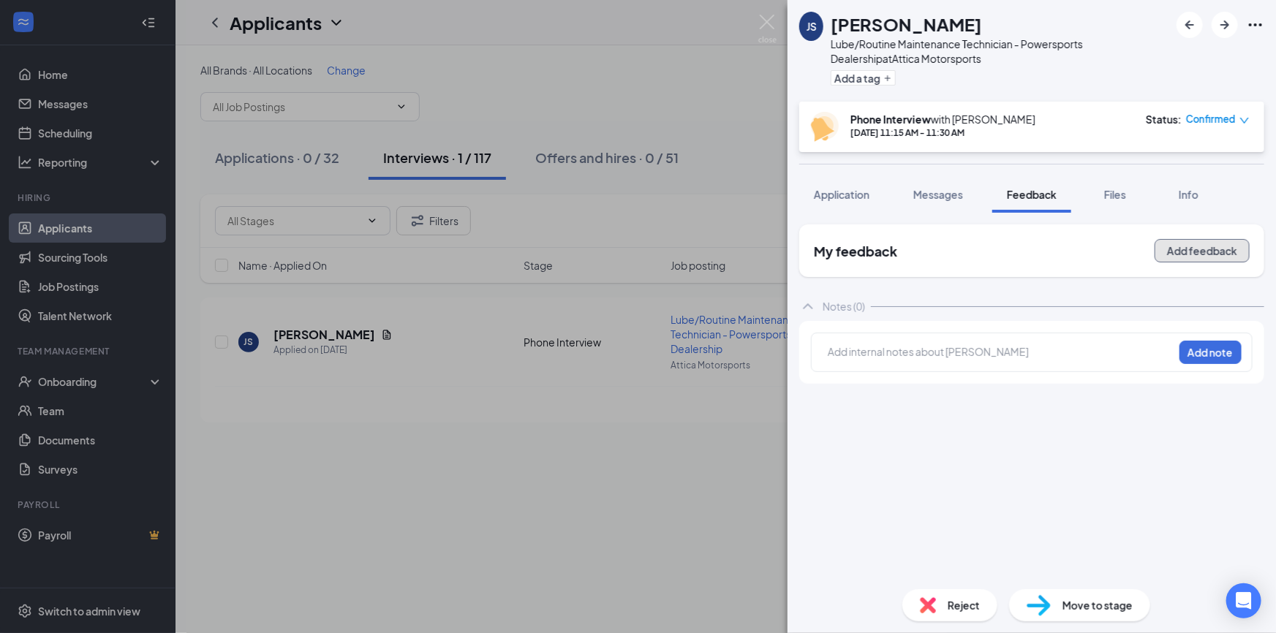
click at [1214, 249] on button "Add feedback" at bounding box center [1202, 250] width 95 height 23
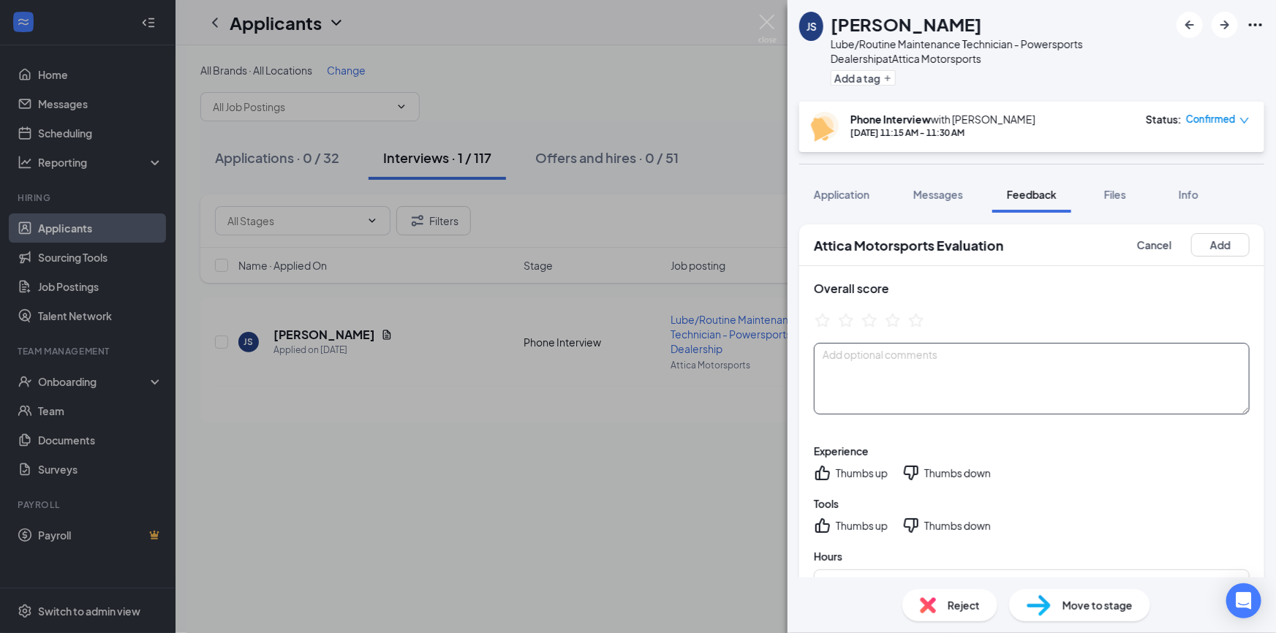
click at [1041, 364] on textarea at bounding box center [1032, 379] width 436 height 72
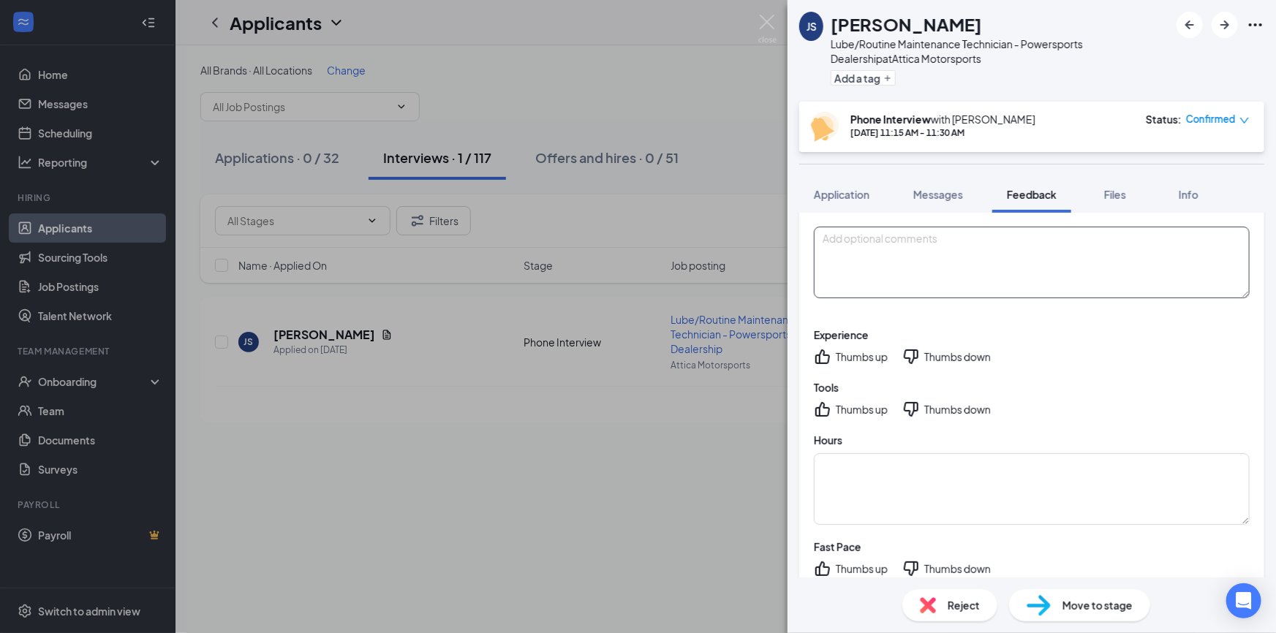
scroll to position [118, 0]
click at [855, 350] on div "Thumbs up" at bounding box center [862, 355] width 52 height 15
click at [856, 403] on div "Thumbs up" at bounding box center [862, 408] width 52 height 15
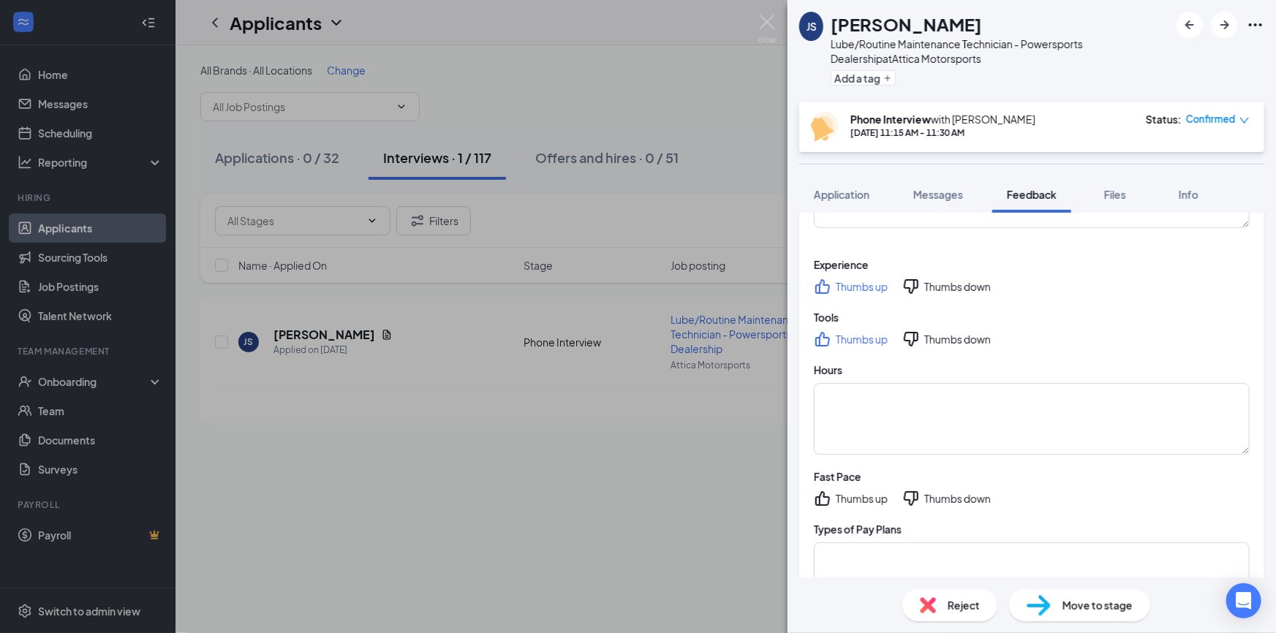
scroll to position [213, 0]
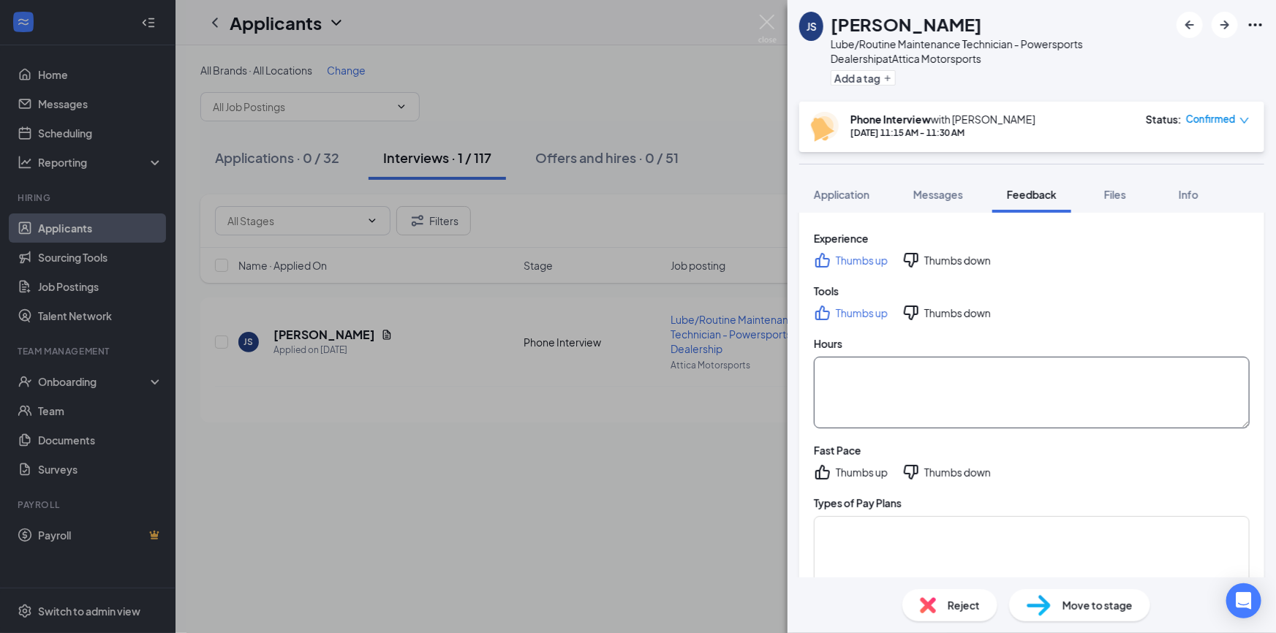
click at [870, 405] on textarea at bounding box center [1032, 393] width 436 height 72
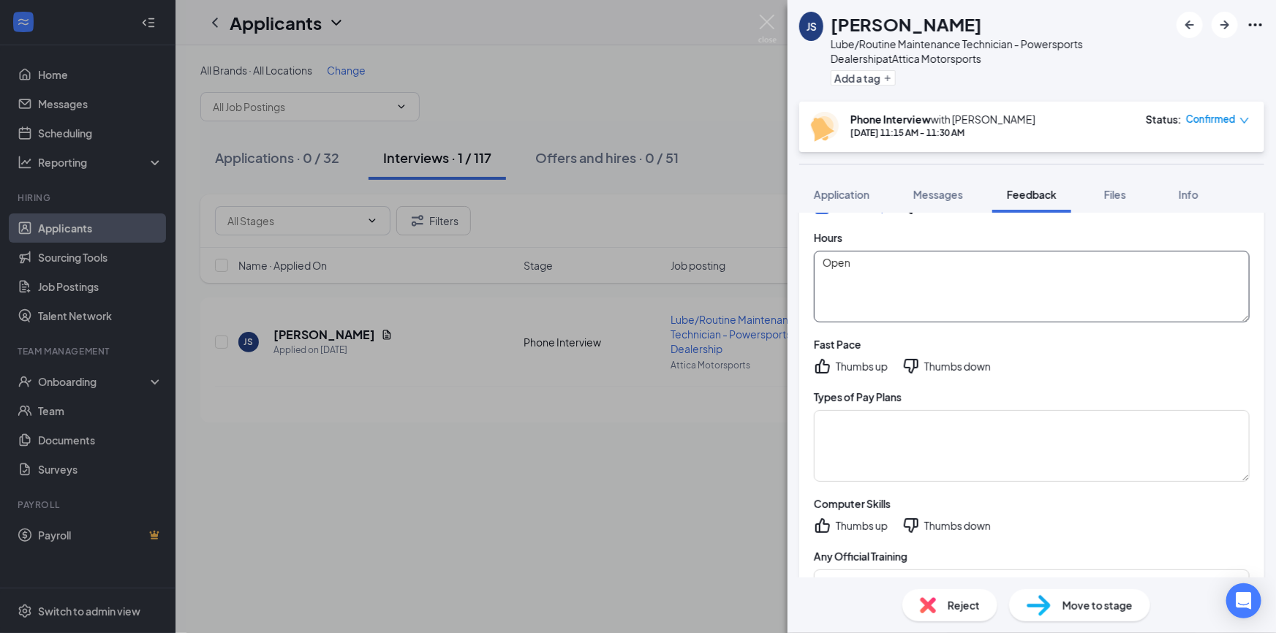
scroll to position [320, 0]
type textarea "Open"
click at [833, 361] on div "Thumbs up" at bounding box center [851, 365] width 74 height 18
click at [827, 367] on icon "ThumbsUp" at bounding box center [823, 365] width 18 height 18
click at [886, 434] on textarea at bounding box center [1032, 445] width 436 height 72
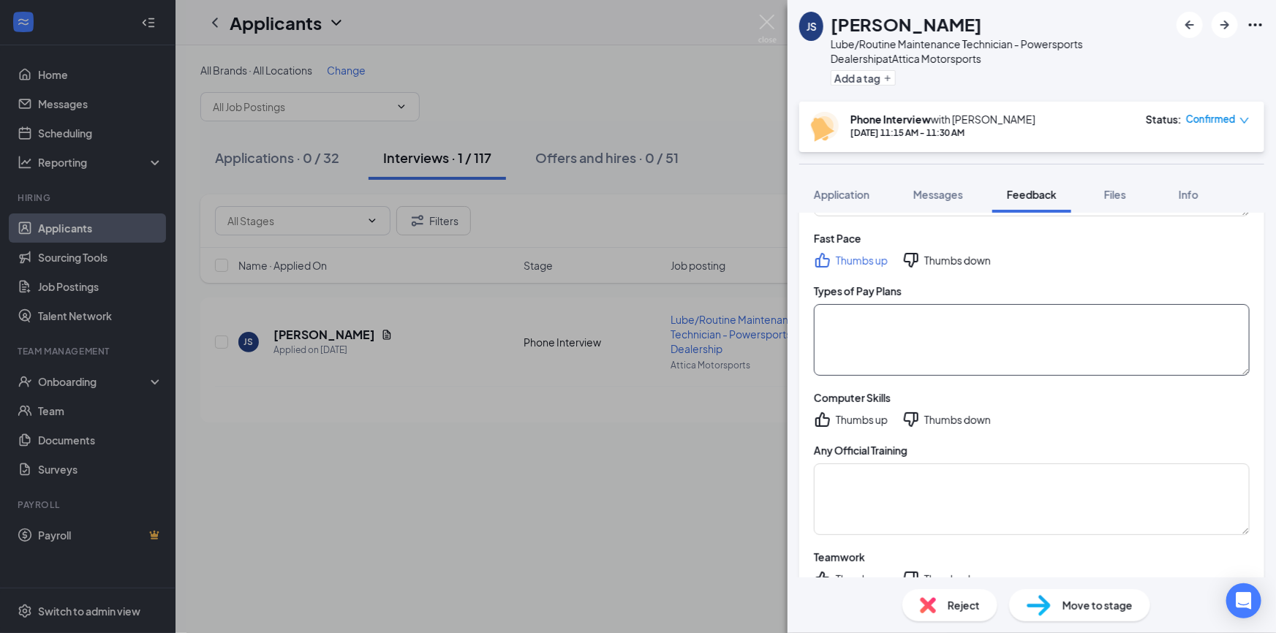
scroll to position [439, 0]
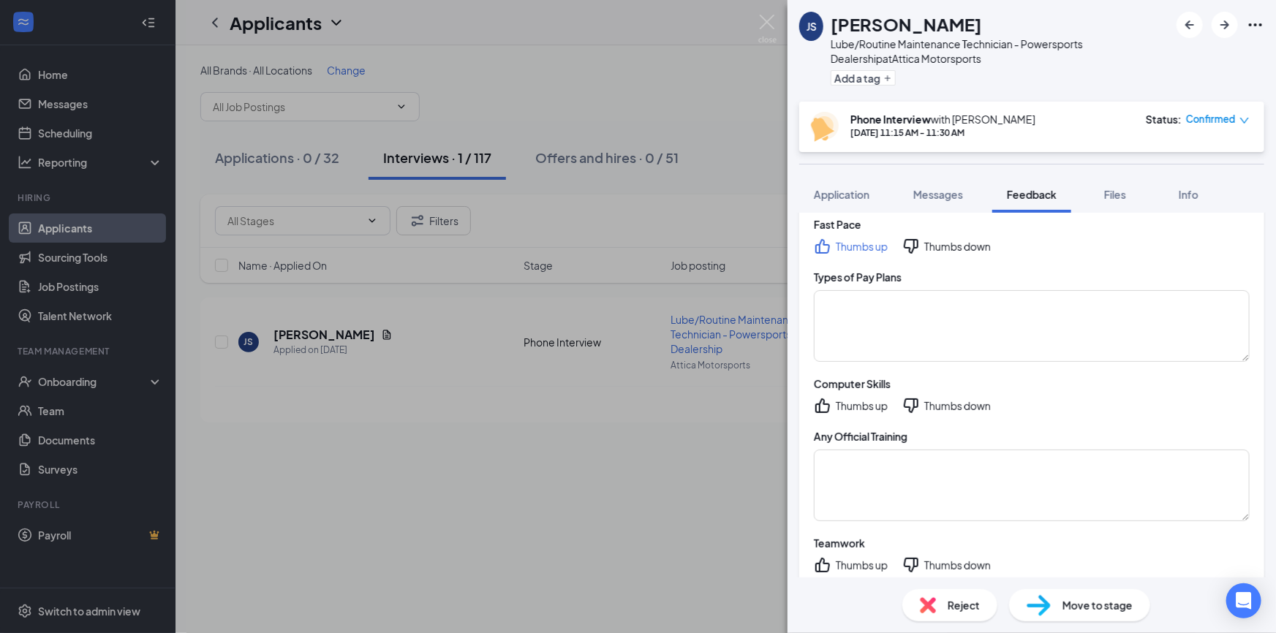
click at [819, 403] on icon "ThumbsUp" at bounding box center [822, 406] width 15 height 15
click at [921, 490] on textarea at bounding box center [1032, 486] width 436 height 72
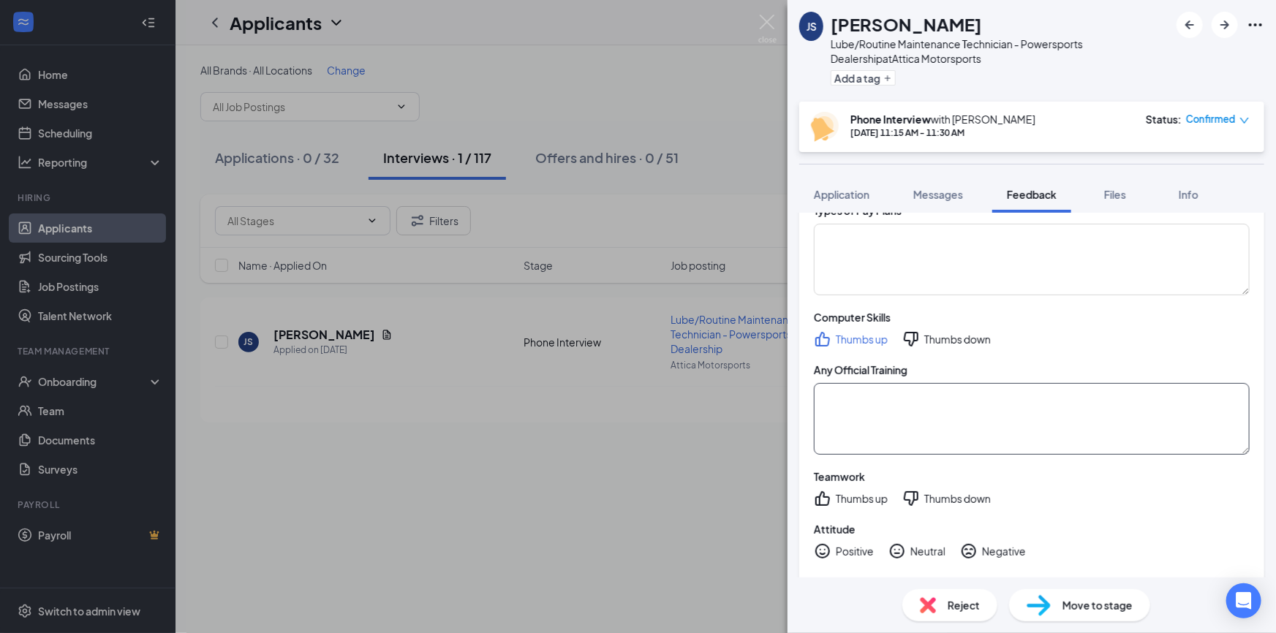
scroll to position [519, 0]
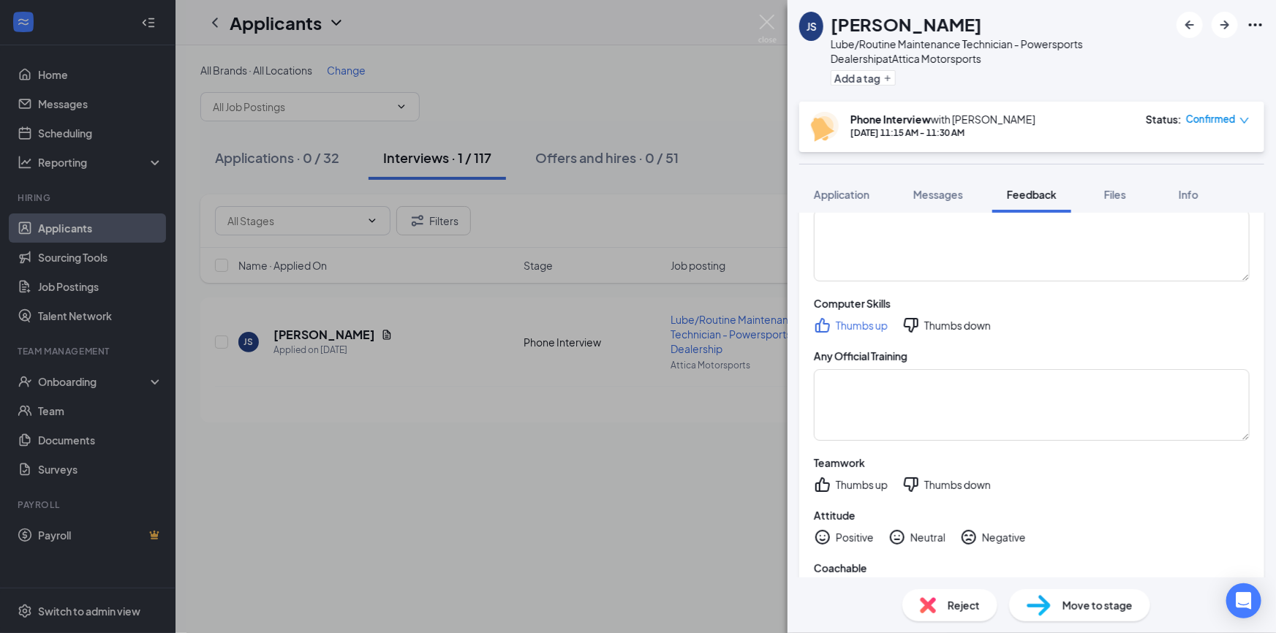
click at [831, 543] on icon "HappyFace" at bounding box center [823, 538] width 18 height 18
click at [839, 439] on textarea at bounding box center [1032, 405] width 436 height 72
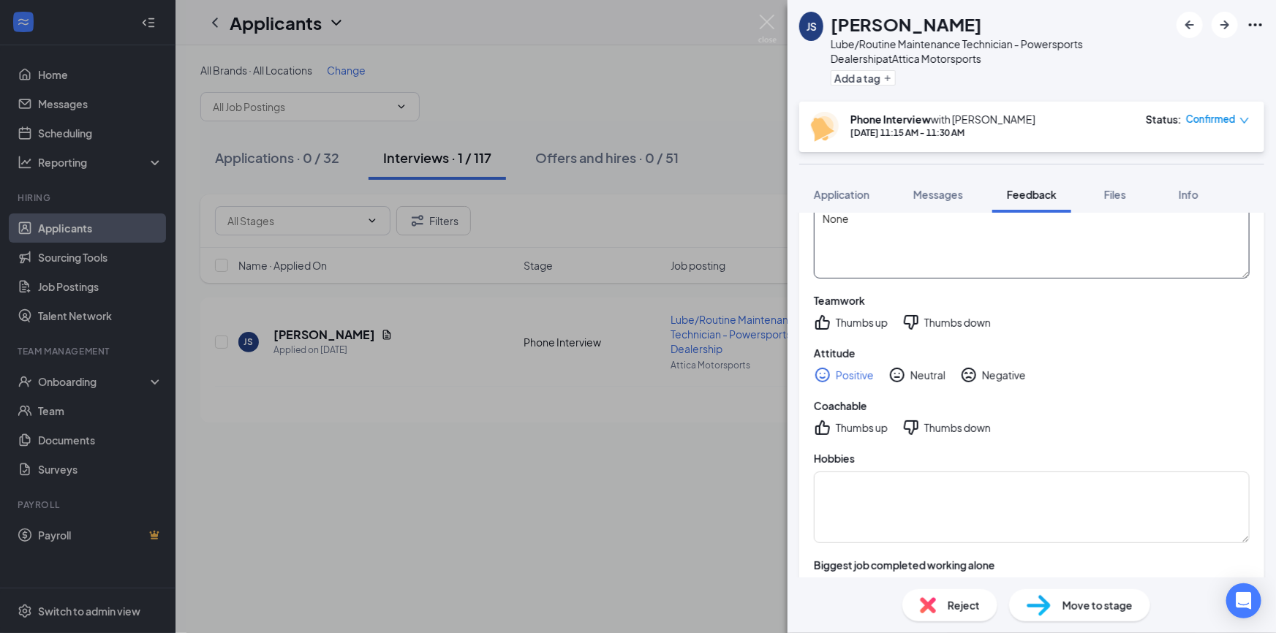
scroll to position [692, 0]
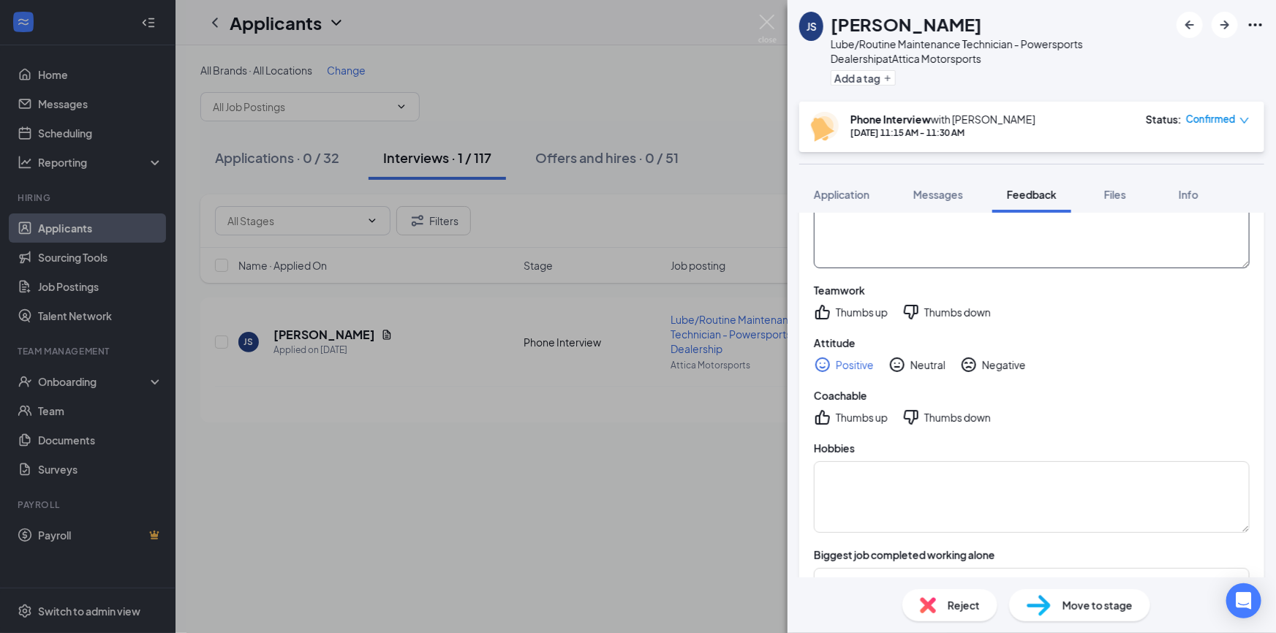
type textarea "None"
click at [865, 423] on div "Thumbs up" at bounding box center [862, 417] width 52 height 15
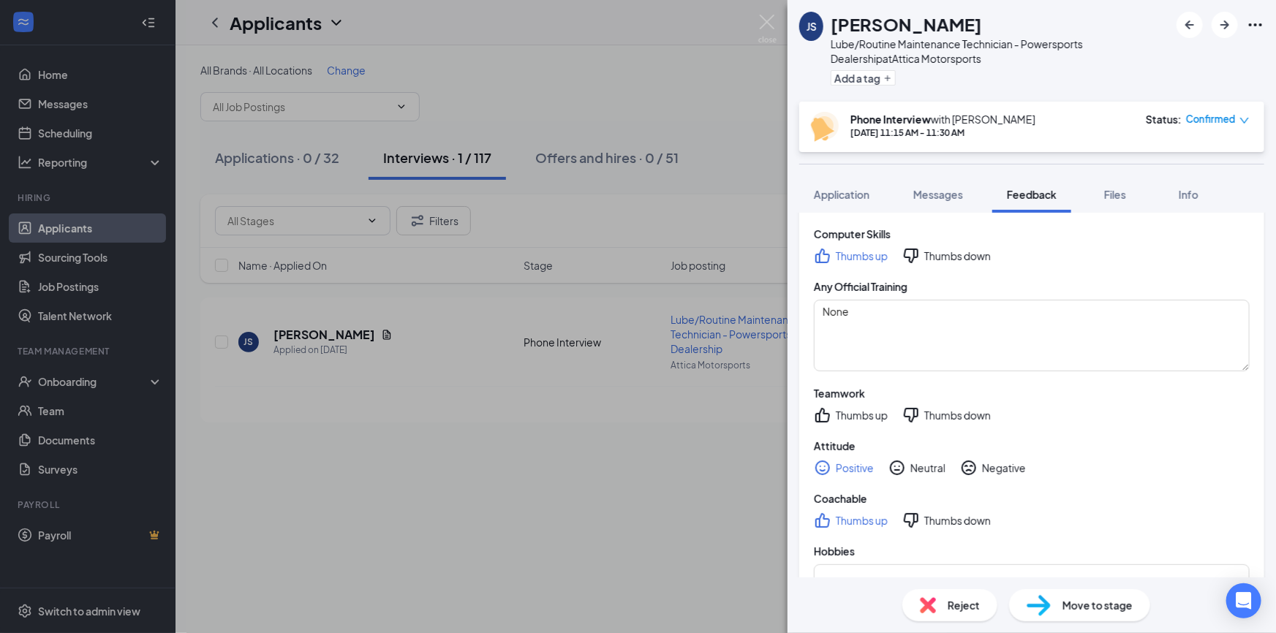
scroll to position [592, 0]
drag, startPoint x: 1098, startPoint y: 426, endPoint x: 1086, endPoint y: 293, distance: 133.7
click at [1086, 293] on div "Experience Thumbs up Thumbs down Tools Thumbs up Thumbs down Hours Open Fast Pa…" at bounding box center [1031, 304] width 465 height 932
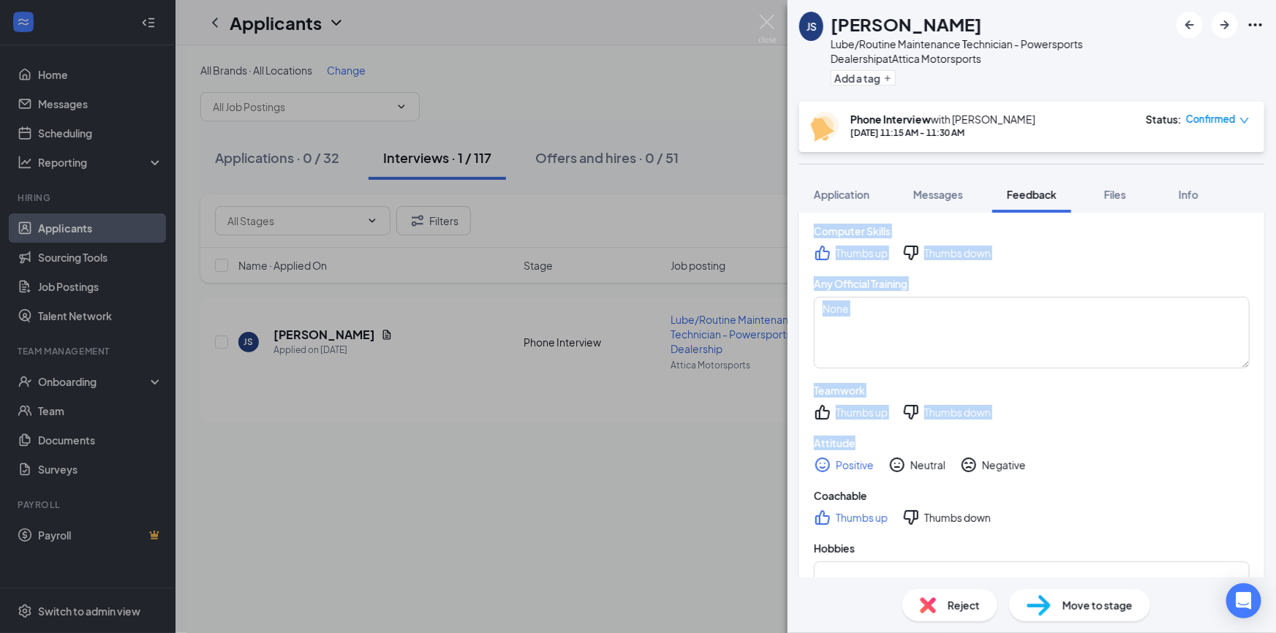
scroll to position [490, 0]
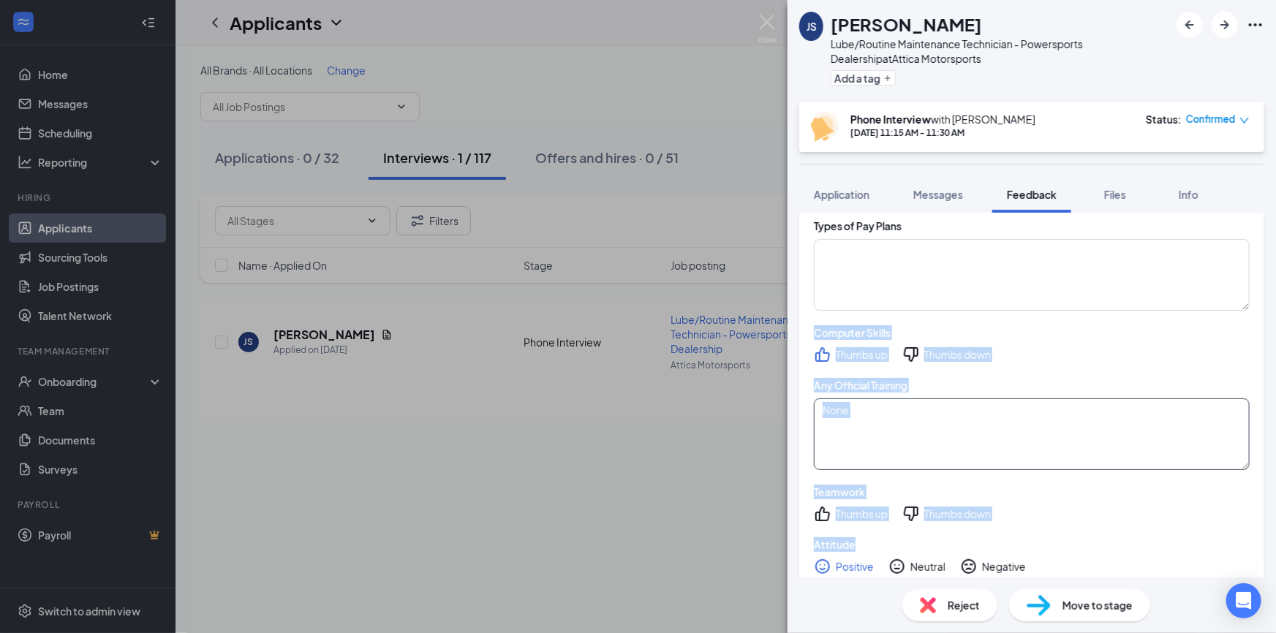
click at [1151, 412] on textarea "None" at bounding box center [1032, 435] width 436 height 72
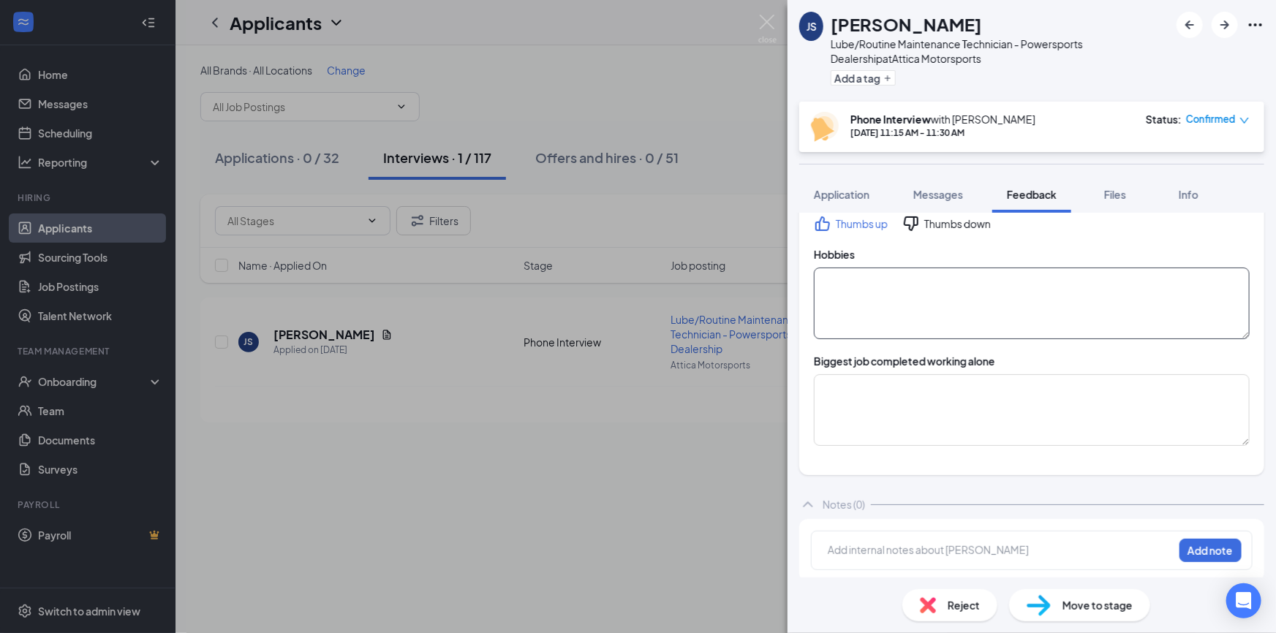
scroll to position [888, 0]
click at [977, 322] on textarea at bounding box center [1032, 301] width 436 height 72
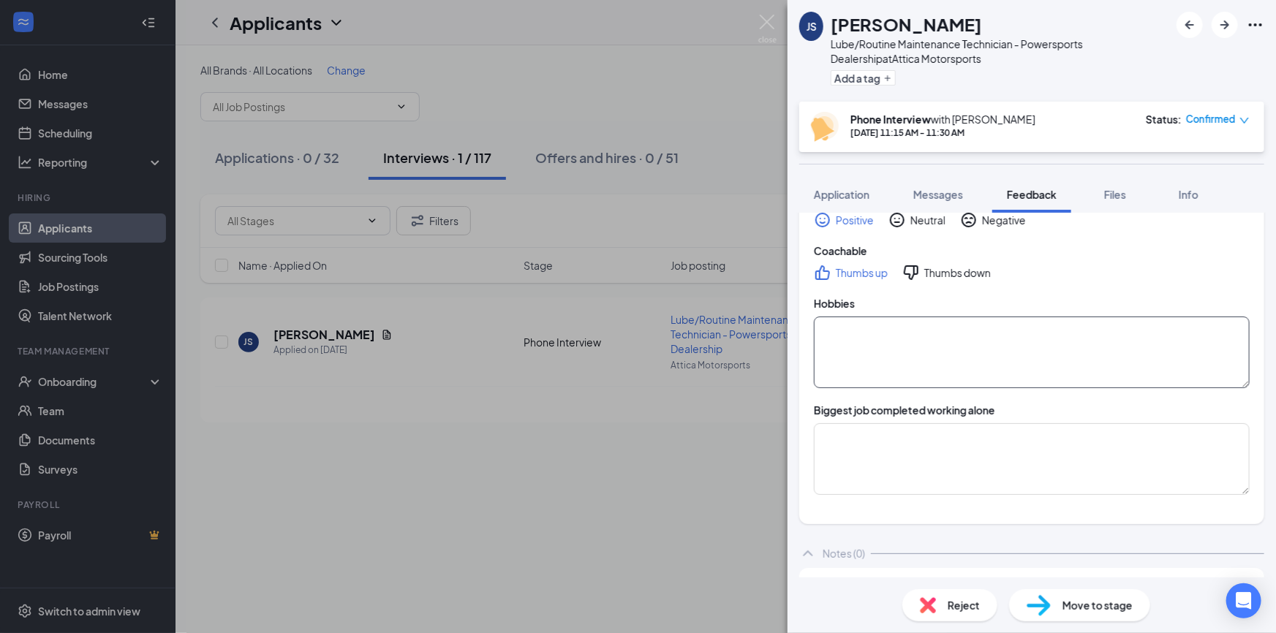
scroll to position [836, 0]
type textarea "Fishing, hunting, working on 4 wheeler, family"
click at [1009, 438] on textarea at bounding box center [1032, 460] width 436 height 72
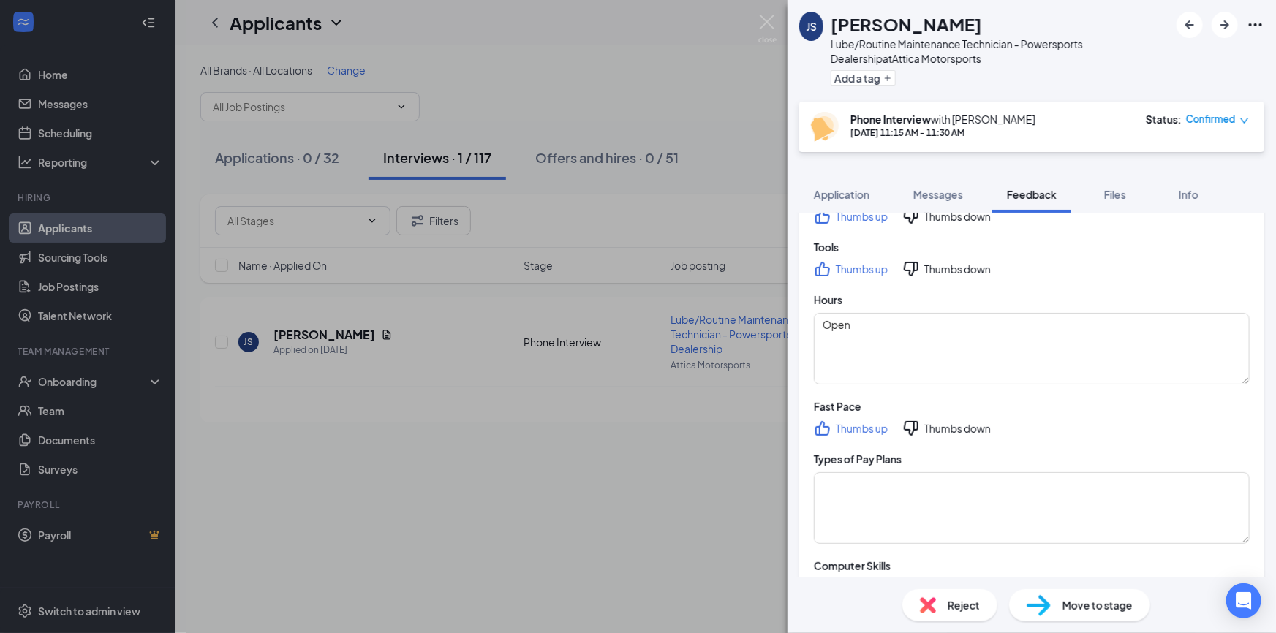
scroll to position [251, 0]
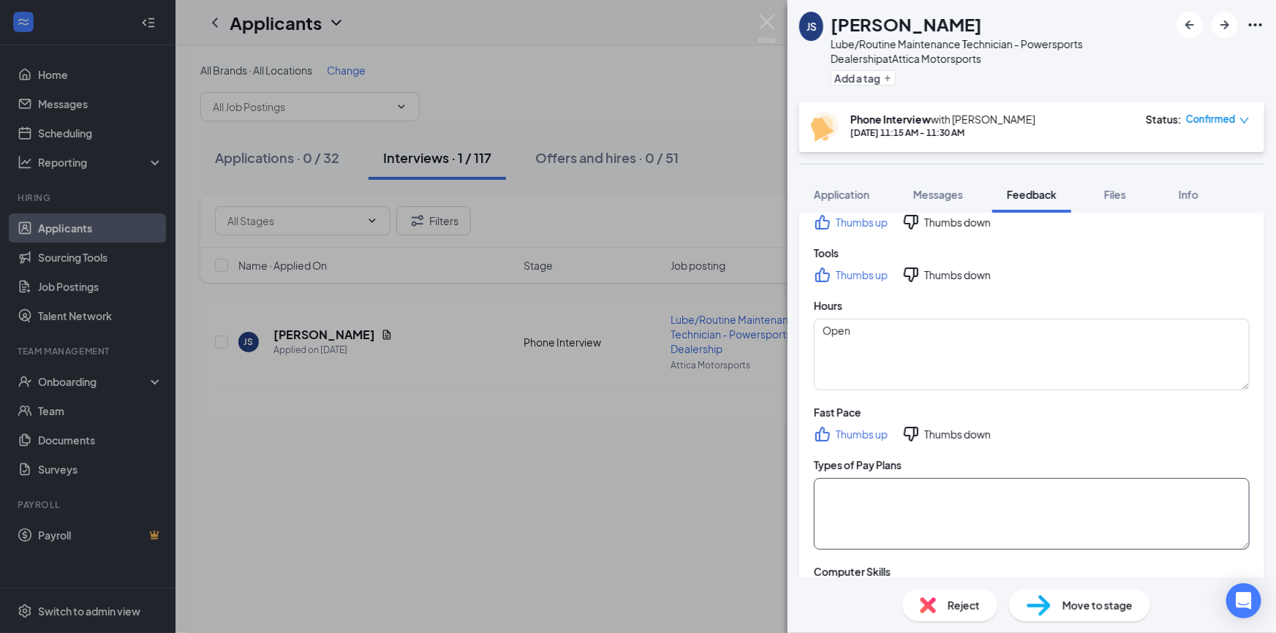
type textarea "Tearing out 7/3 and putting new heads in"
click at [1027, 510] on textarea at bounding box center [1032, 514] width 436 height 72
type textarea "f"
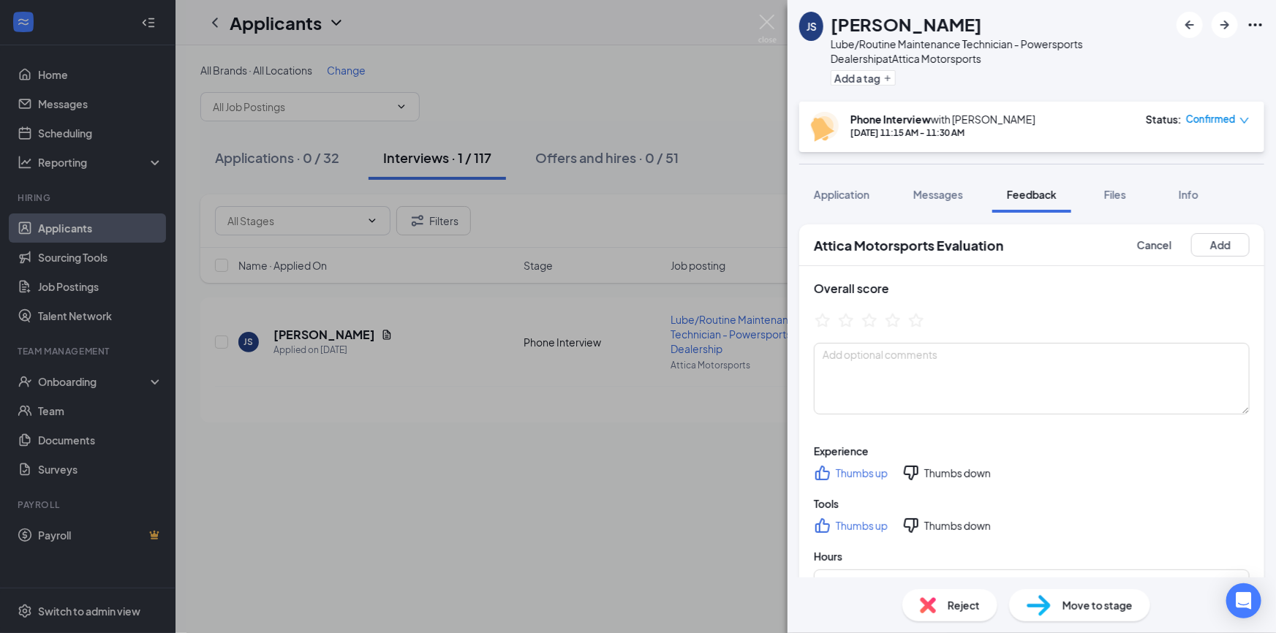
scroll to position [0, 0]
type textarea "Flat rate"
click at [911, 385] on textarea at bounding box center [1032, 379] width 436 height 72
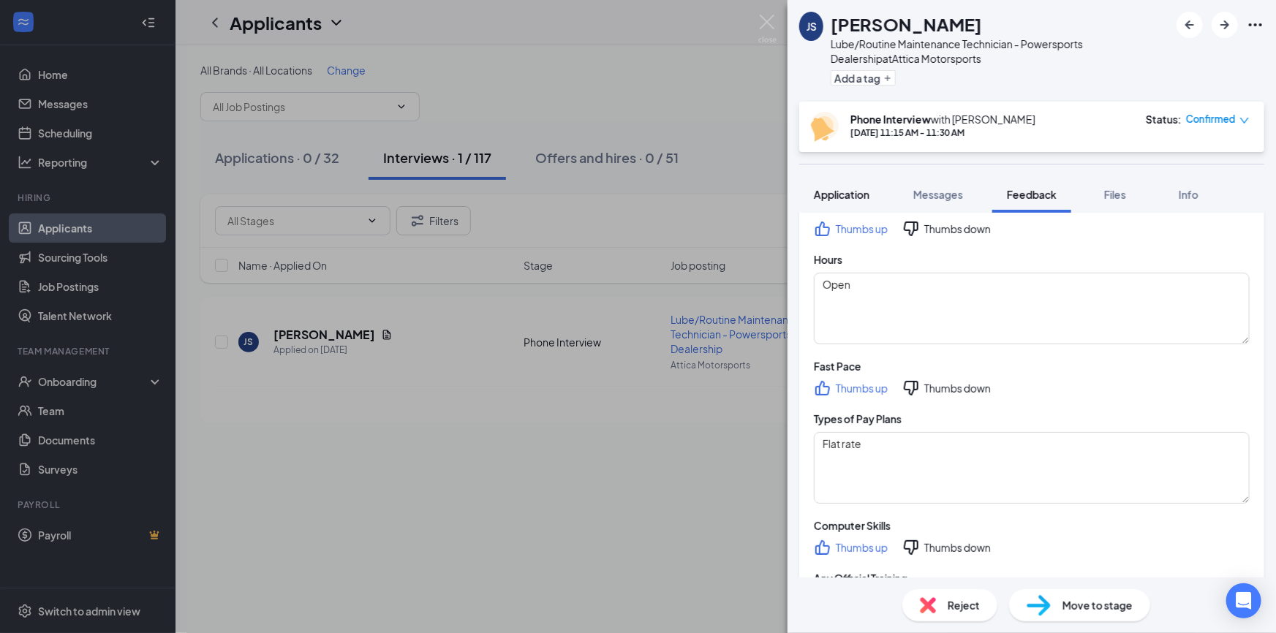
drag, startPoint x: 911, startPoint y: 376, endPoint x: 858, endPoint y: 181, distance: 201.7
click at [858, 181] on div "JS Jason Songer Lube/Routine Maintenance Technician - Powersports Dealership at…" at bounding box center [1032, 316] width 488 height 633
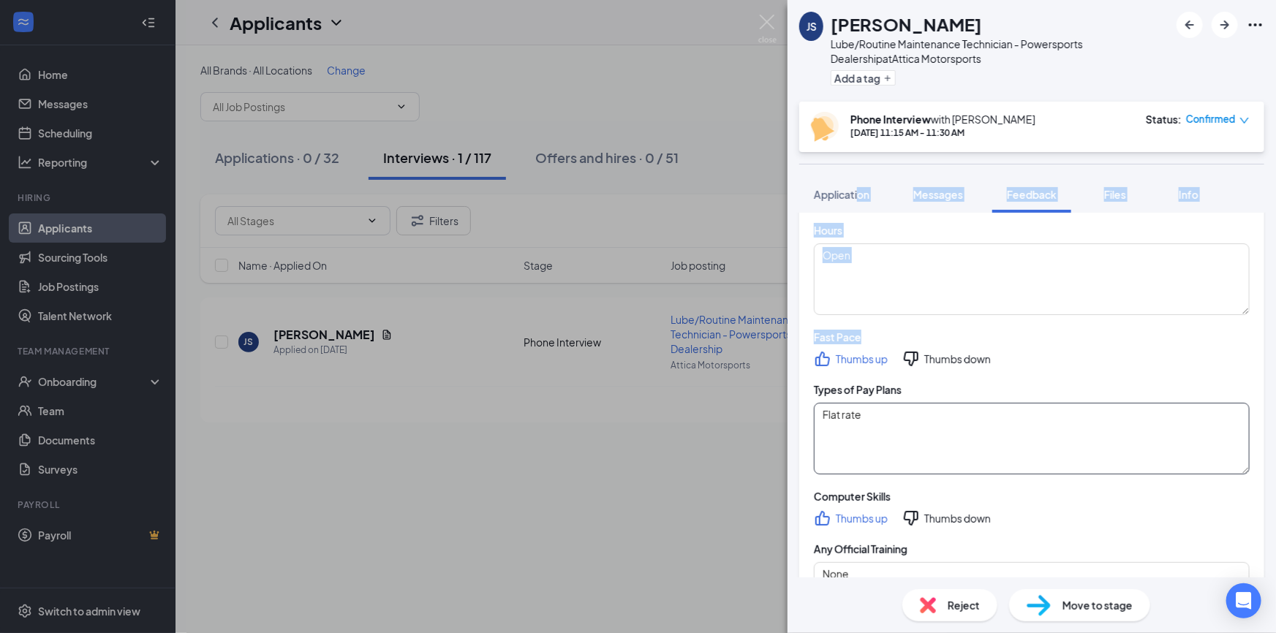
click at [1088, 473] on textarea "Flat rate" at bounding box center [1032, 439] width 436 height 72
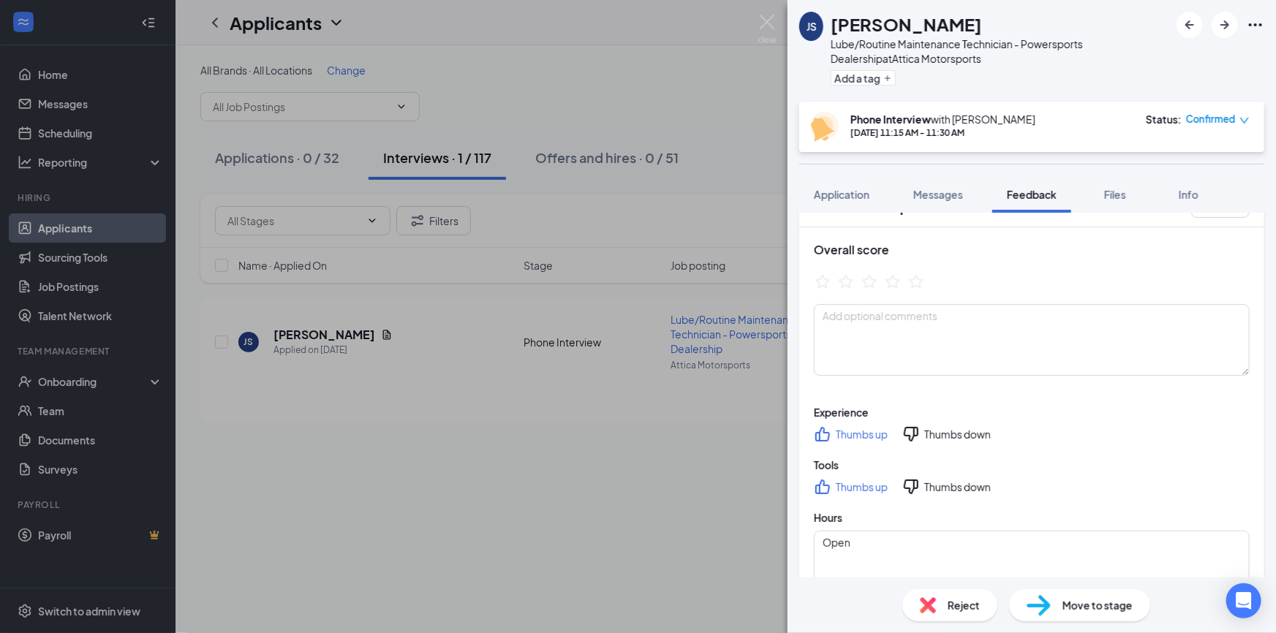
scroll to position [0, 0]
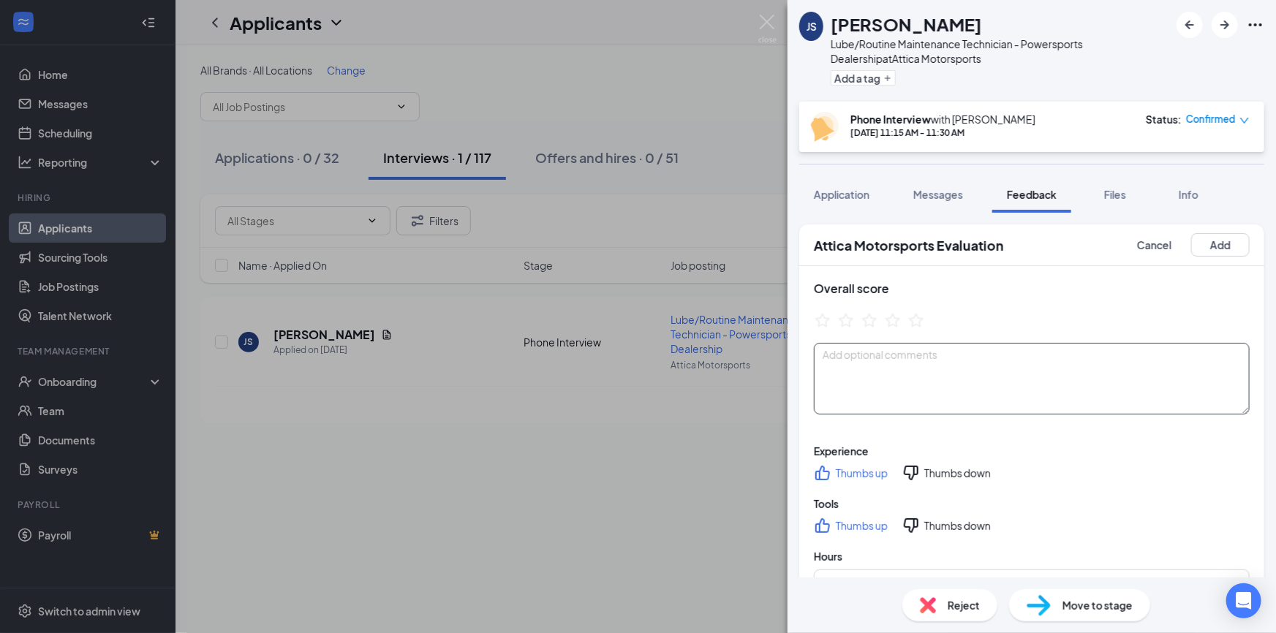
click at [921, 388] on textarea at bounding box center [1032, 379] width 436 height 72
type textarea "Nice personality."
click at [891, 316] on icon "StarBorder" at bounding box center [893, 319] width 16 height 15
click at [977, 362] on textarea "Nice personality." at bounding box center [1032, 379] width 436 height 72
click at [1205, 250] on button "Add" at bounding box center [1220, 244] width 59 height 23
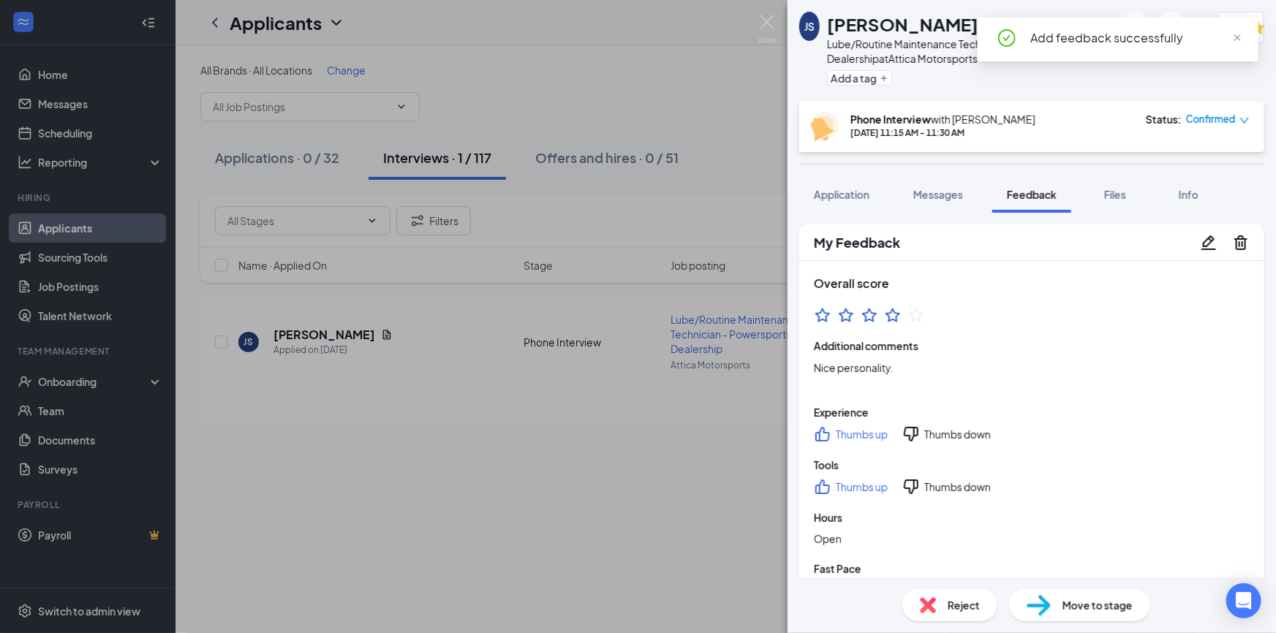
click at [1087, 609] on span "Move to stage" at bounding box center [1098, 605] width 70 height 16
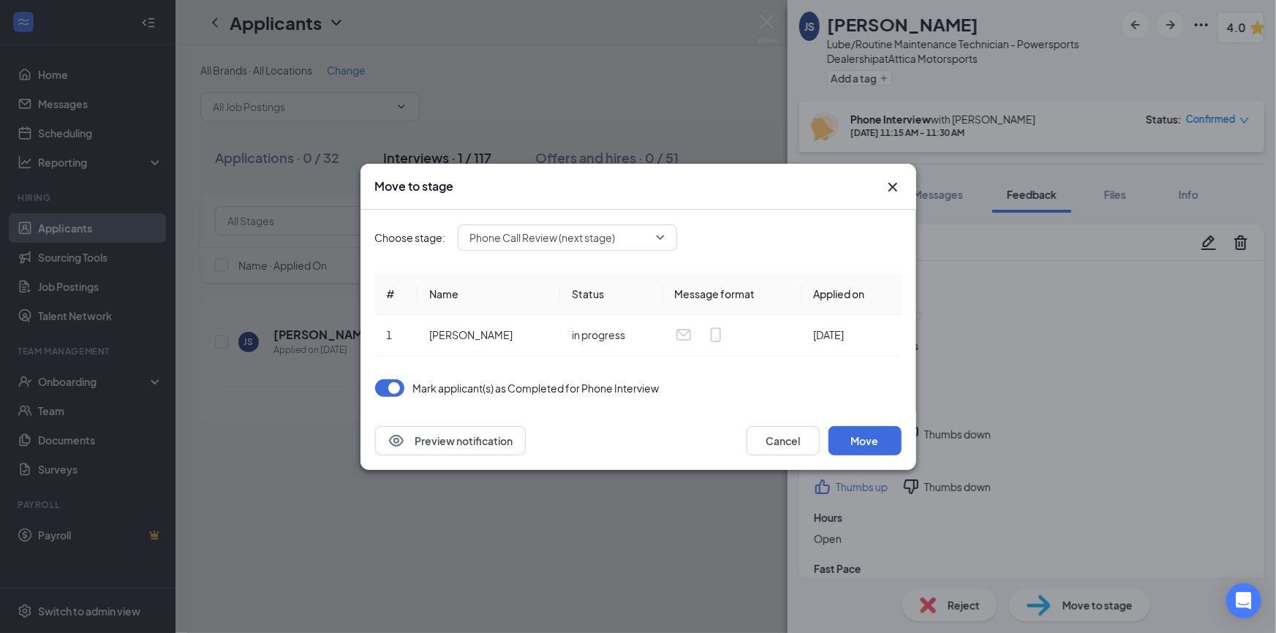
click at [659, 239] on span "Phone Call Review (next stage)" at bounding box center [567, 238] width 195 height 22
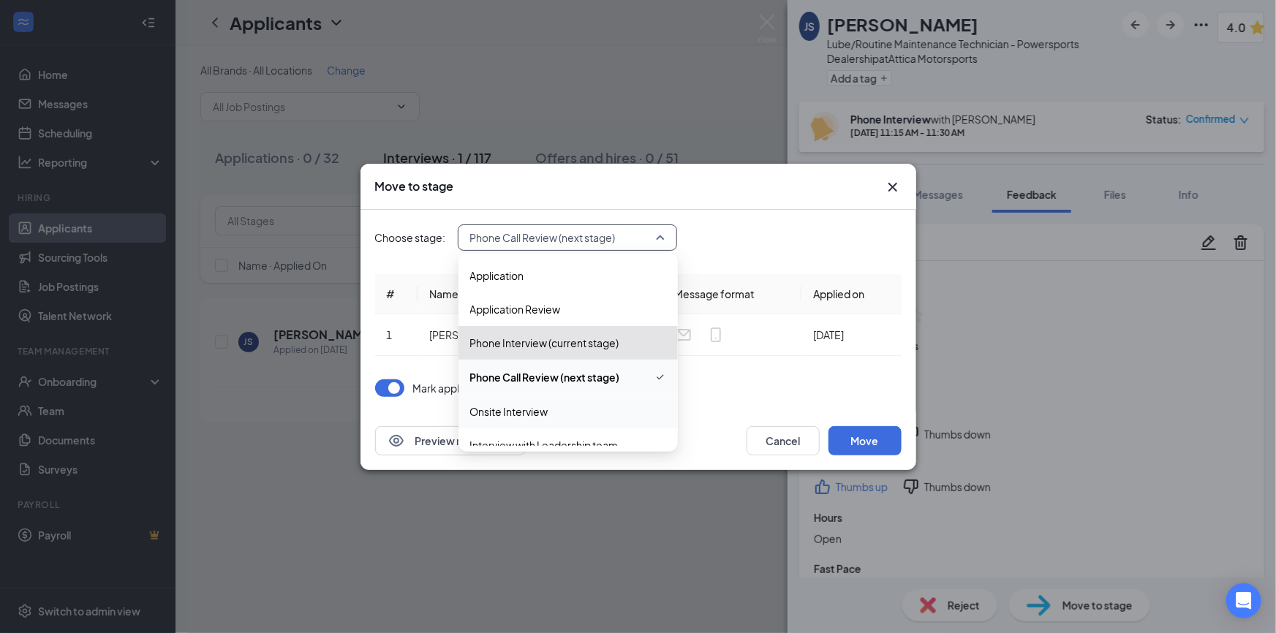
click at [563, 417] on span "Onsite Interview" at bounding box center [568, 412] width 196 height 16
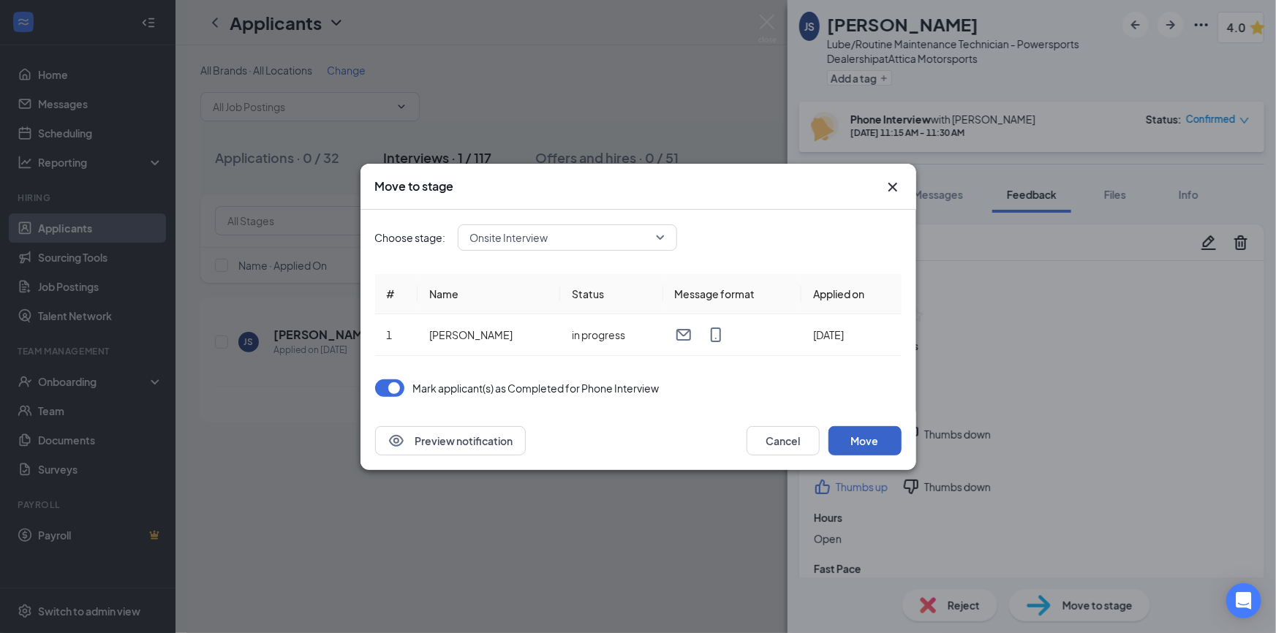
click at [862, 447] on button "Move" at bounding box center [865, 440] width 73 height 29
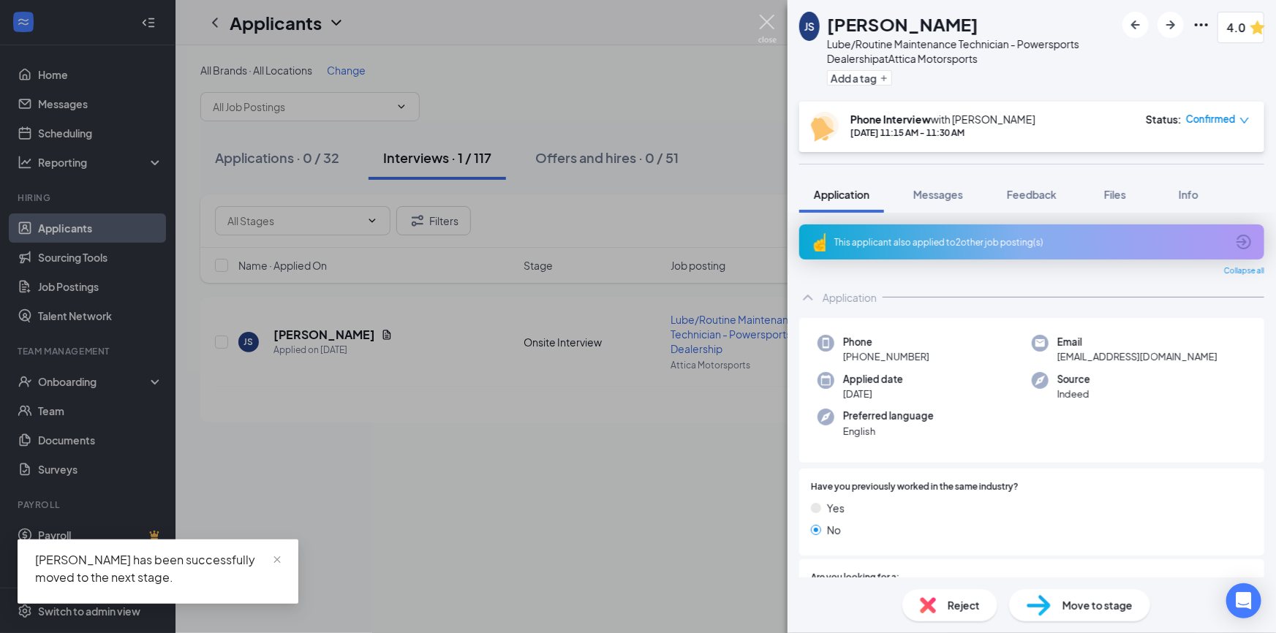
click at [764, 18] on img at bounding box center [767, 29] width 18 height 29
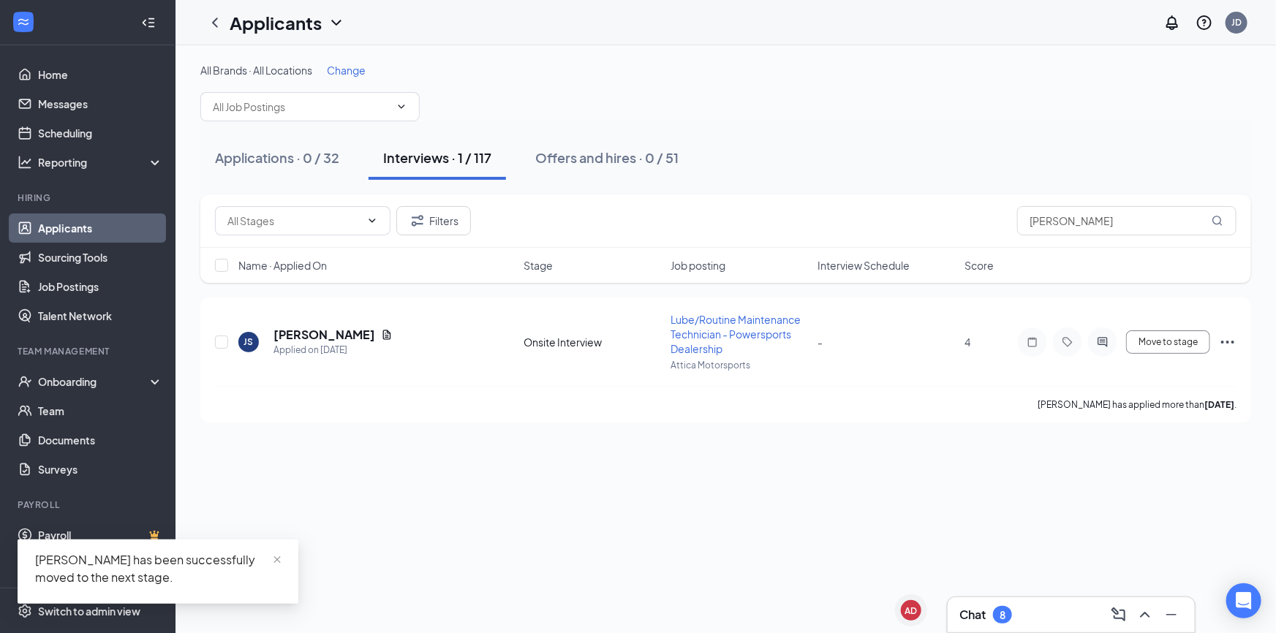
click at [129, 227] on link "Applicants" at bounding box center [100, 228] width 125 height 29
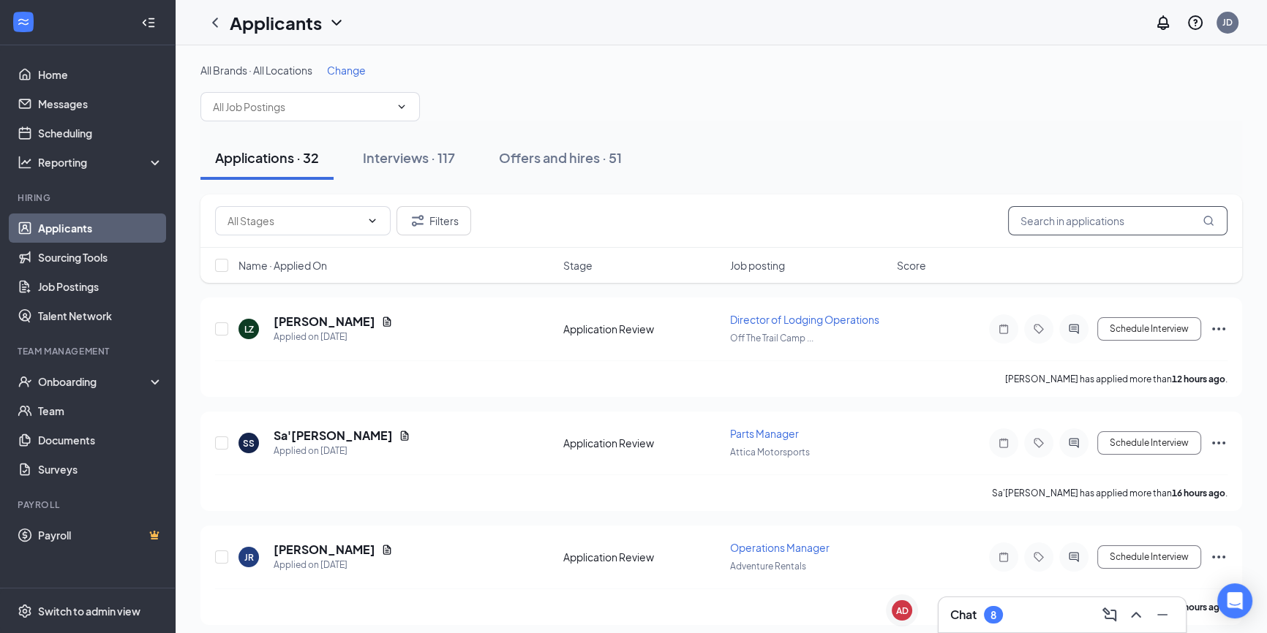
click at [1096, 234] on input "text" at bounding box center [1117, 220] width 219 height 29
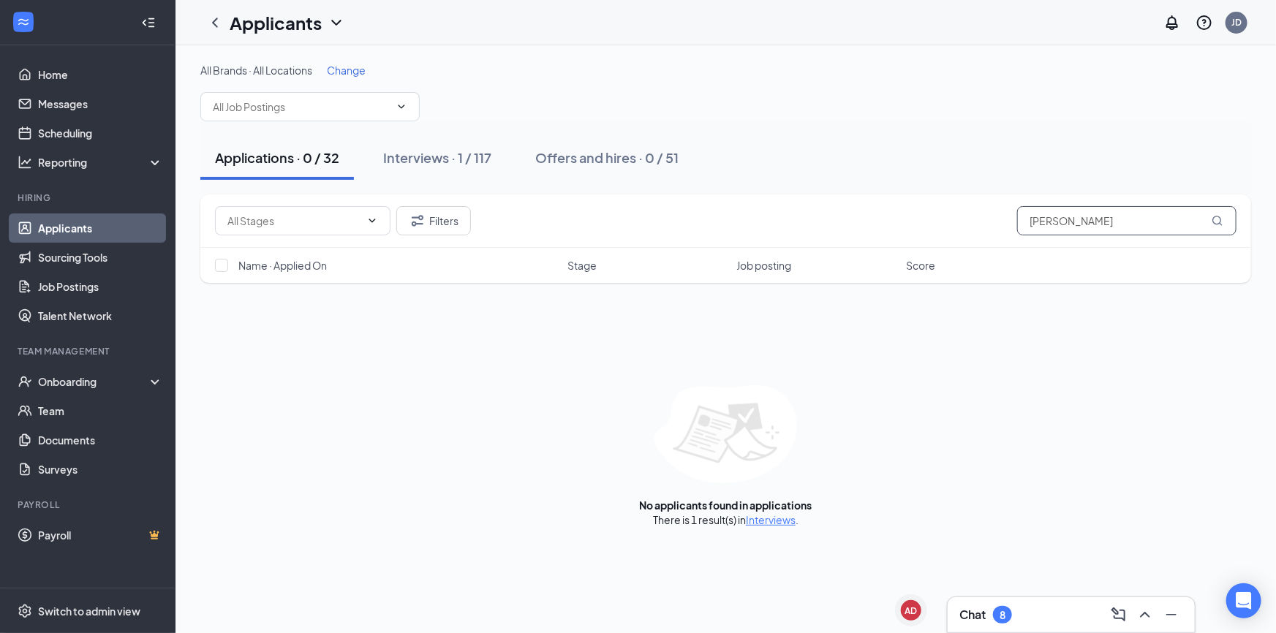
type input "rob hart"
drag, startPoint x: 483, startPoint y: 201, endPoint x: 483, endPoint y: 180, distance: 21.2
click at [483, 180] on div "All Brands · All Locations Change Applications · 0 / 32 Interviews · 1 / 117 Of…" at bounding box center [725, 295] width 1051 height 464
click at [467, 159] on div "Interviews · 1 / 117" at bounding box center [437, 157] width 108 height 18
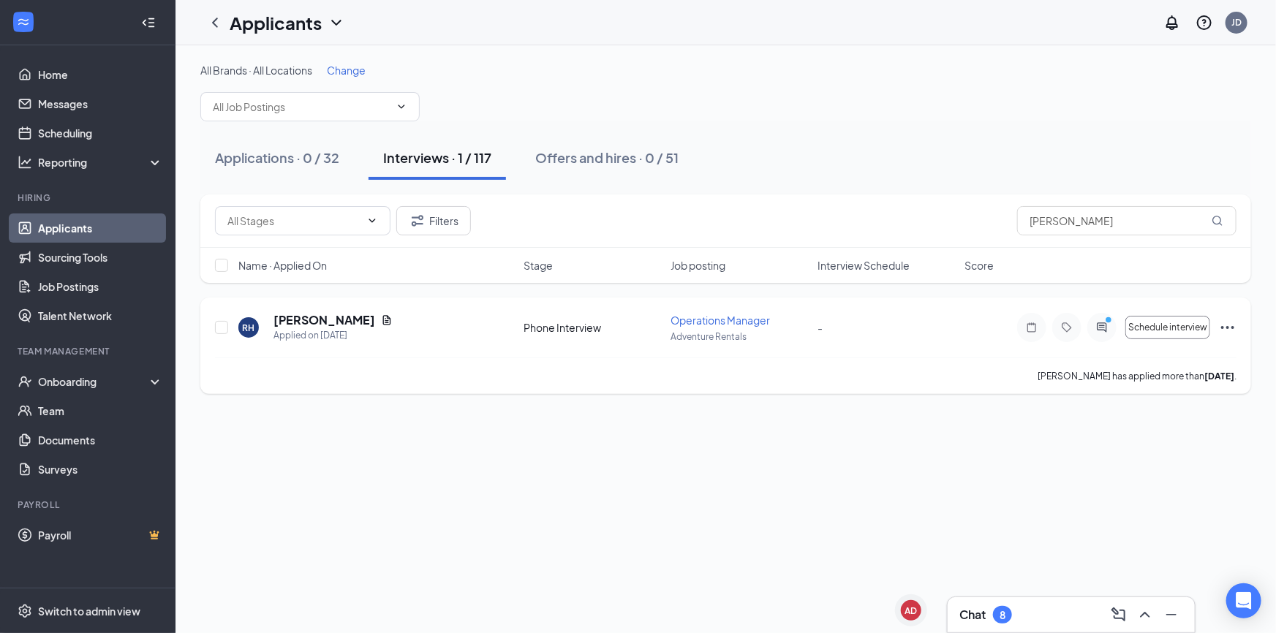
click at [1108, 343] on div "RH Rob Hart Applied on Aug 24 Phone Interview Operations Manager Adventure Rent…" at bounding box center [726, 334] width 1022 height 45
click at [1101, 324] on icon "ActiveChat" at bounding box center [1102, 328] width 18 height 12
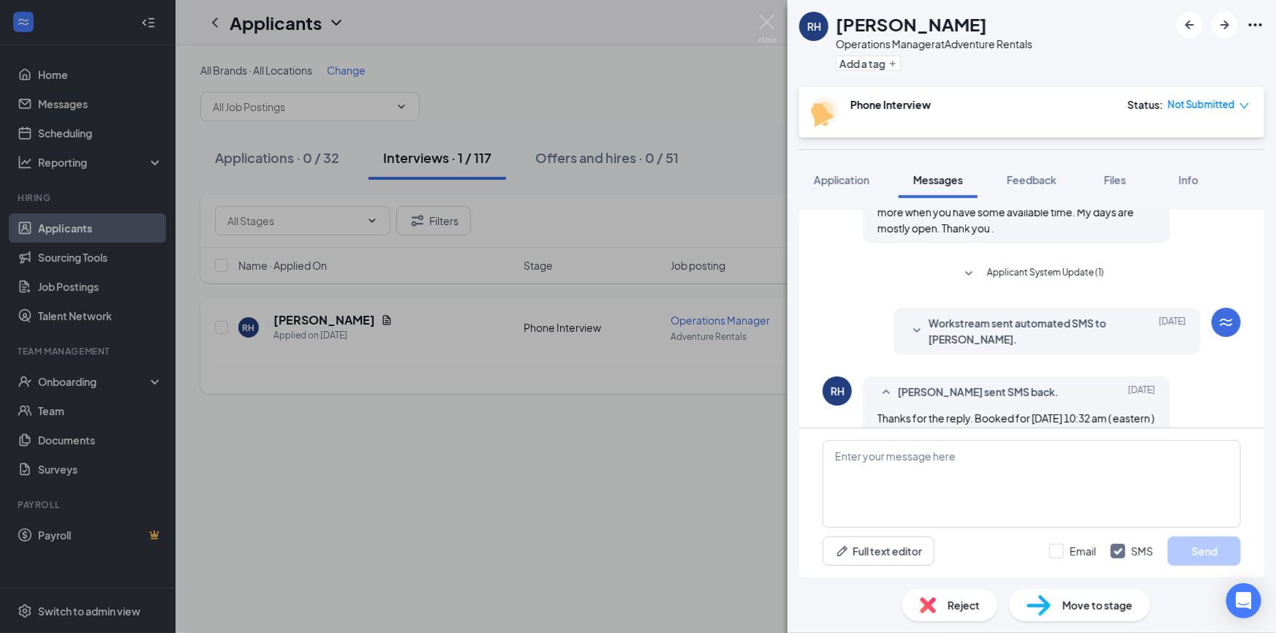
scroll to position [327, 0]
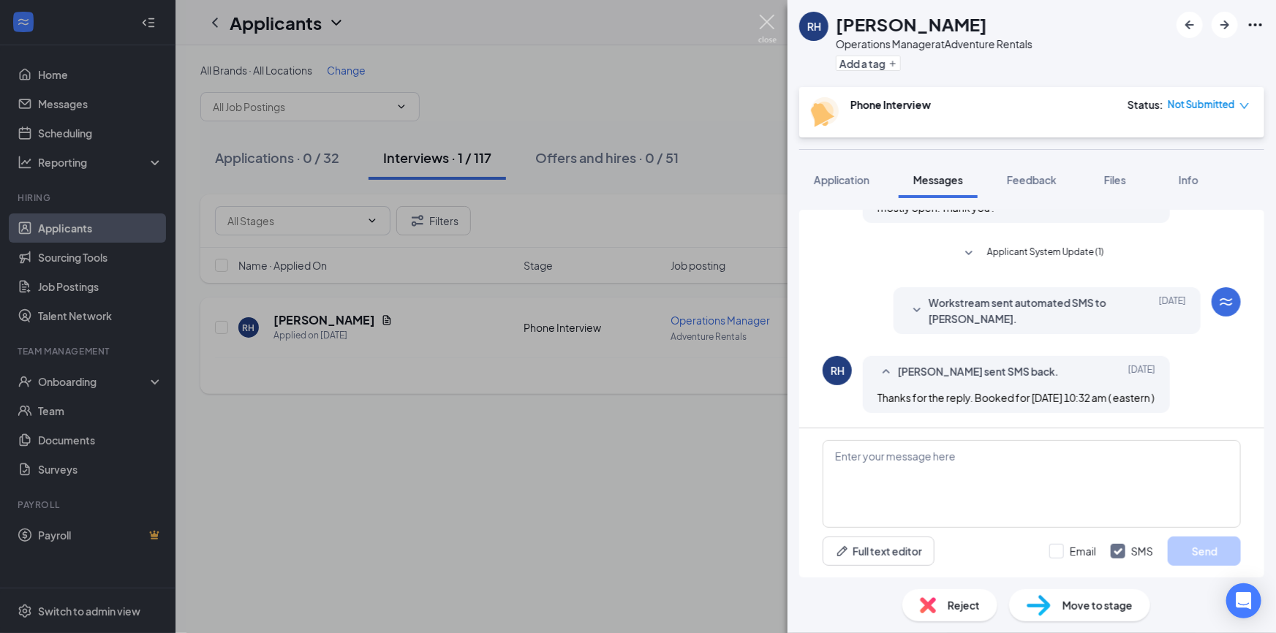
click at [765, 29] on img at bounding box center [767, 29] width 18 height 29
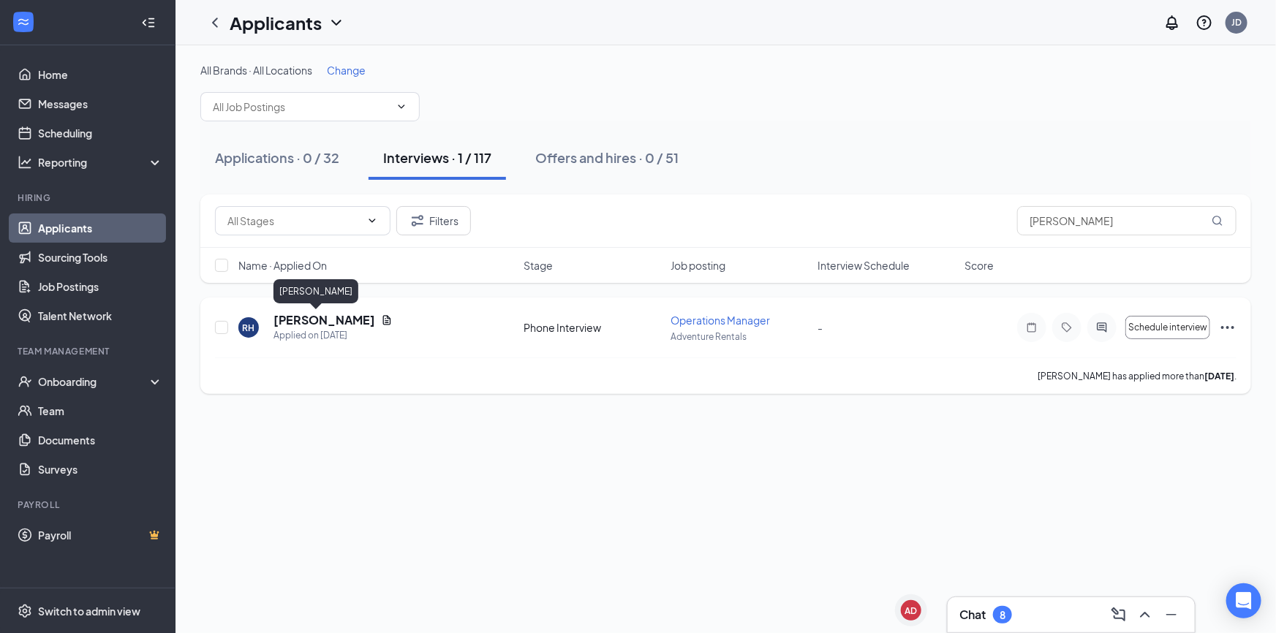
click at [306, 321] on h5 "Rob Hart" at bounding box center [324, 320] width 102 height 16
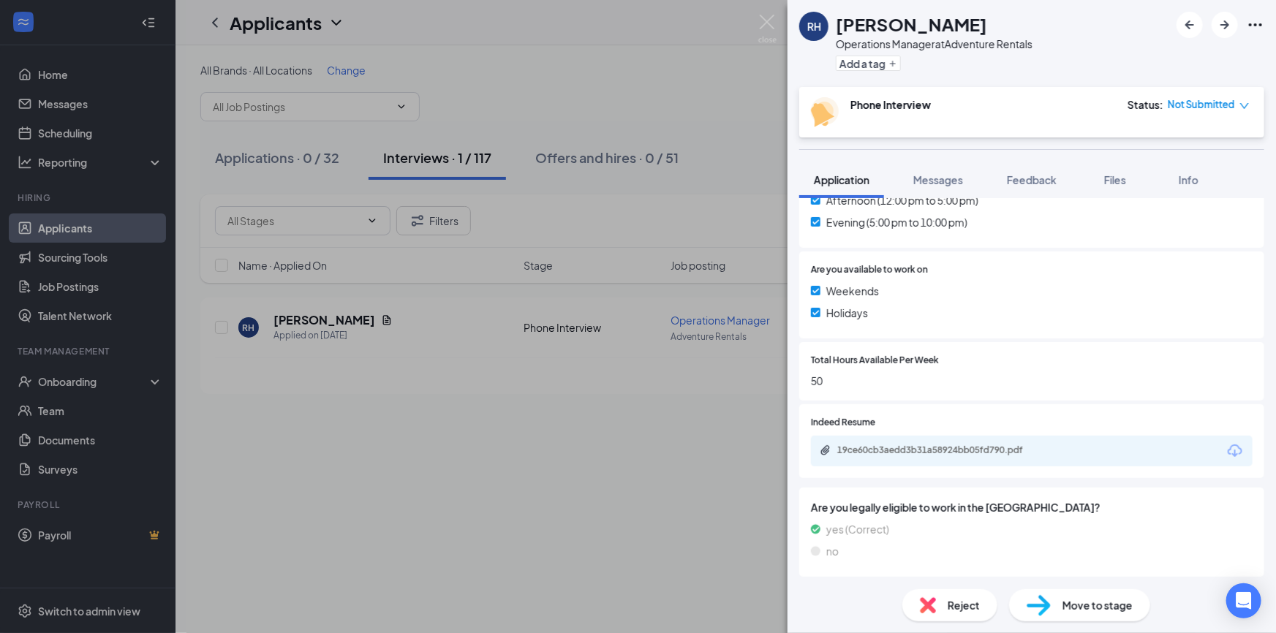
scroll to position [480, 0]
click at [973, 449] on div "19ce60cb3aedd3b31a58924bb05fd790.pdf" at bounding box center [939, 448] width 205 height 12
click at [1099, 597] on span "Move to stage" at bounding box center [1098, 605] width 70 height 16
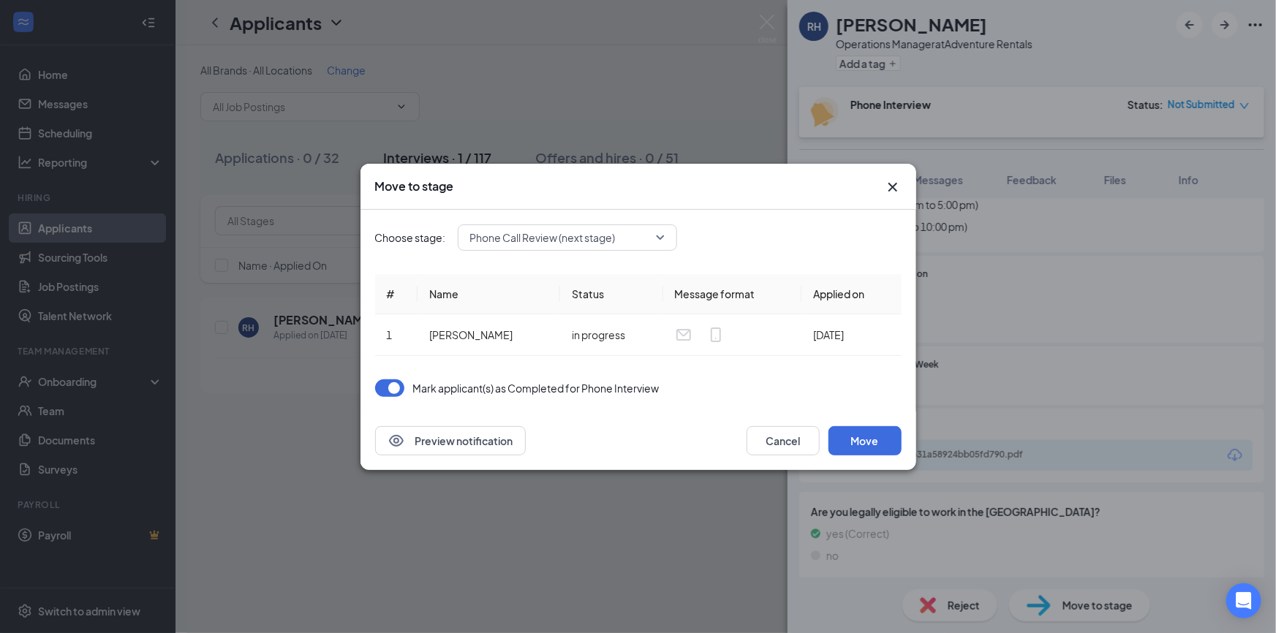
click at [651, 230] on span "Phone Call Review (next stage)" at bounding box center [560, 238] width 181 height 22
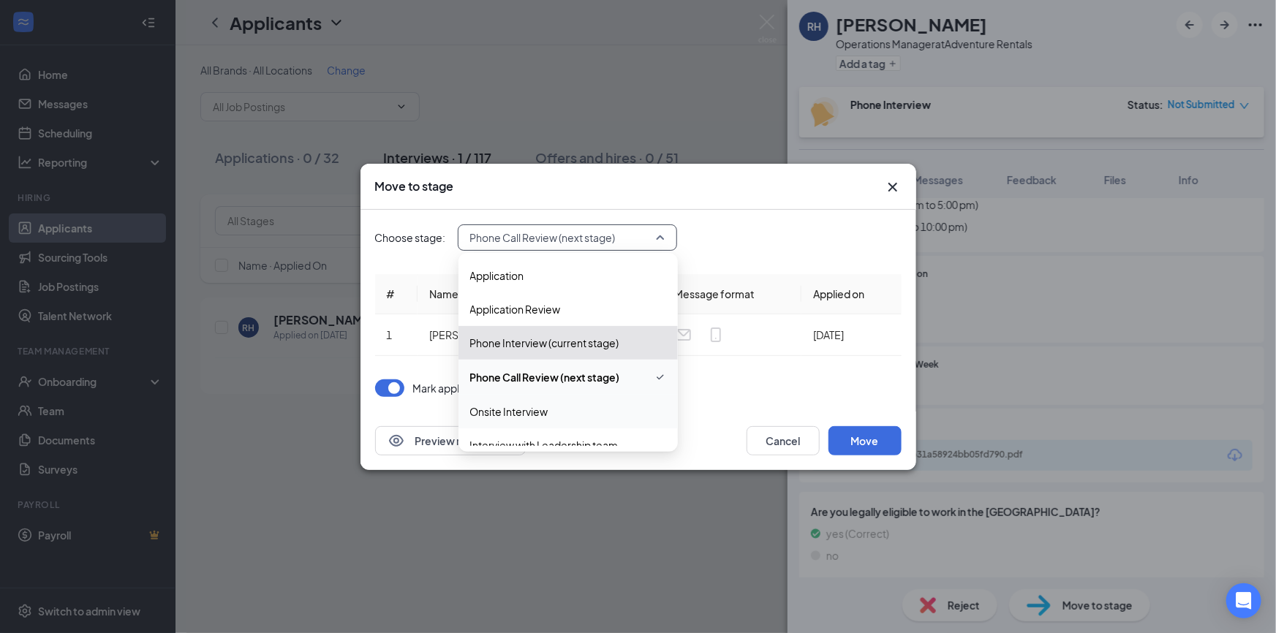
click at [570, 410] on span "Onsite Interview" at bounding box center [568, 412] width 196 height 16
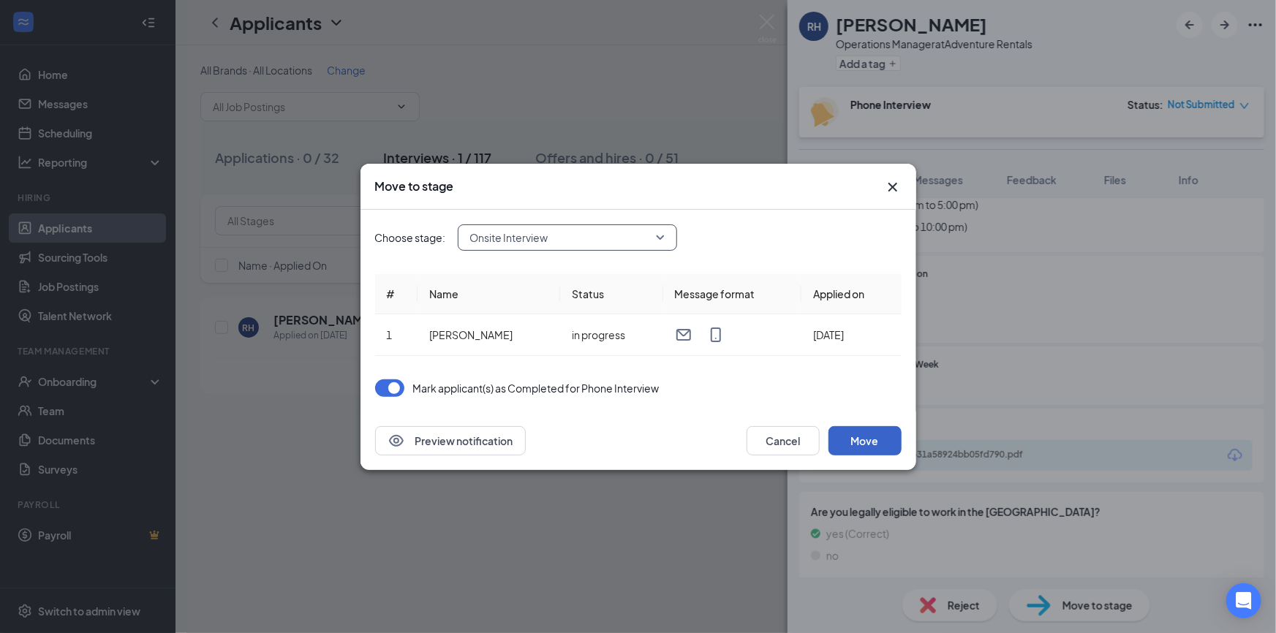
click at [883, 434] on button "Move" at bounding box center [865, 440] width 73 height 29
